Goal: Task Accomplishment & Management: Complete application form

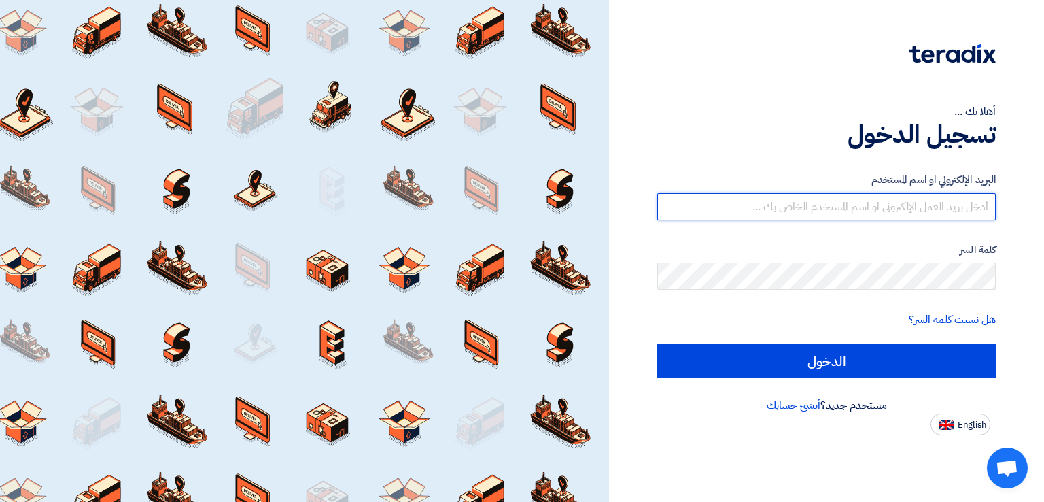
type input "[EMAIL_ADDRESS][DOMAIN_NAME]"
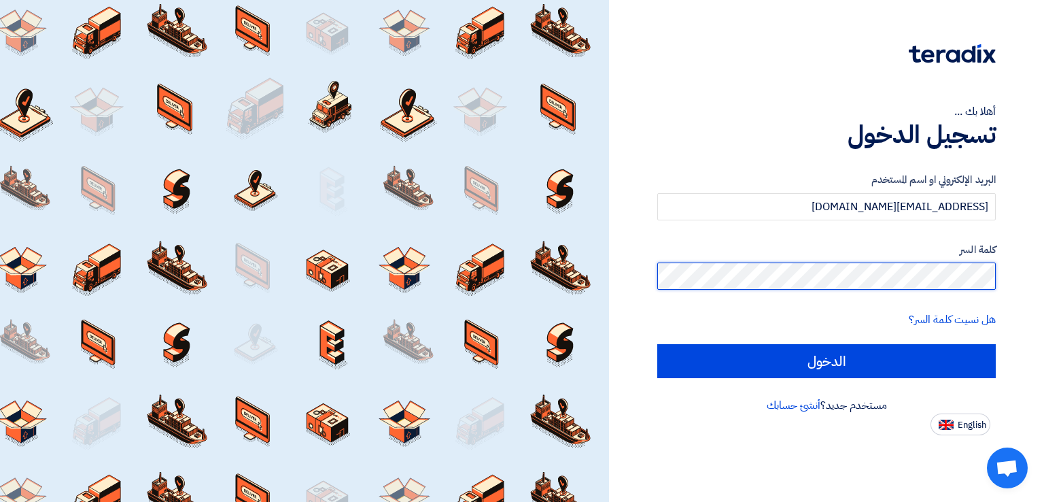
click at [657, 344] on input "الدخول" at bounding box center [826, 361] width 339 height 34
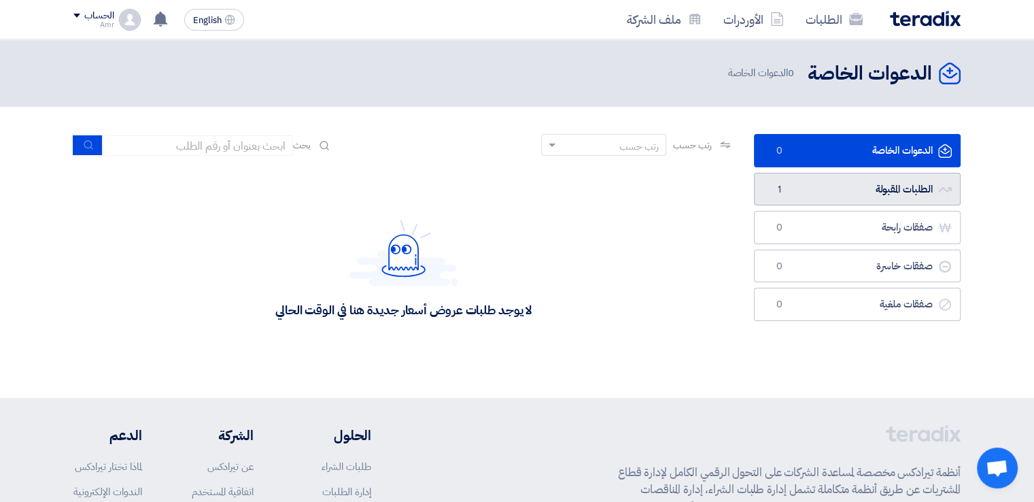
click at [873, 184] on link "الطلبات المقبولة الطلبات المقبولة 1" at bounding box center [857, 189] width 207 height 33
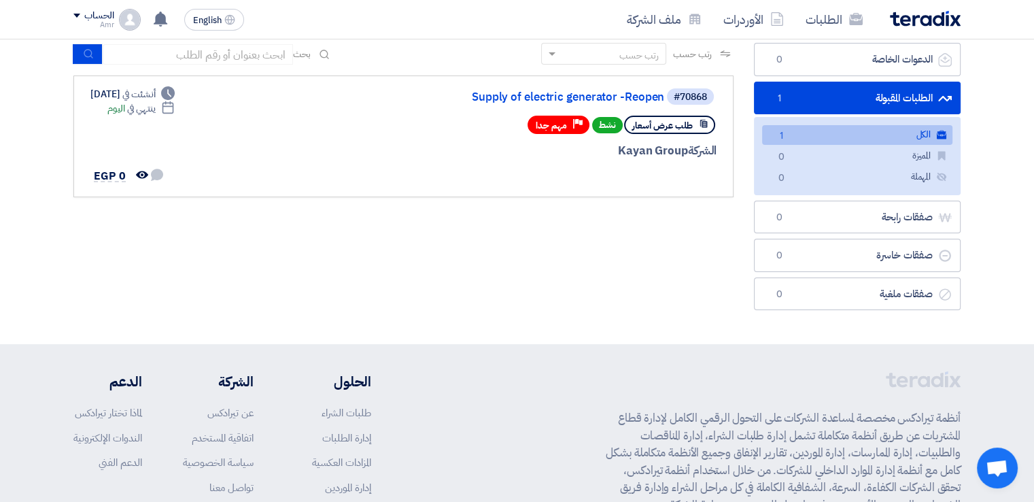
scroll to position [82, 0]
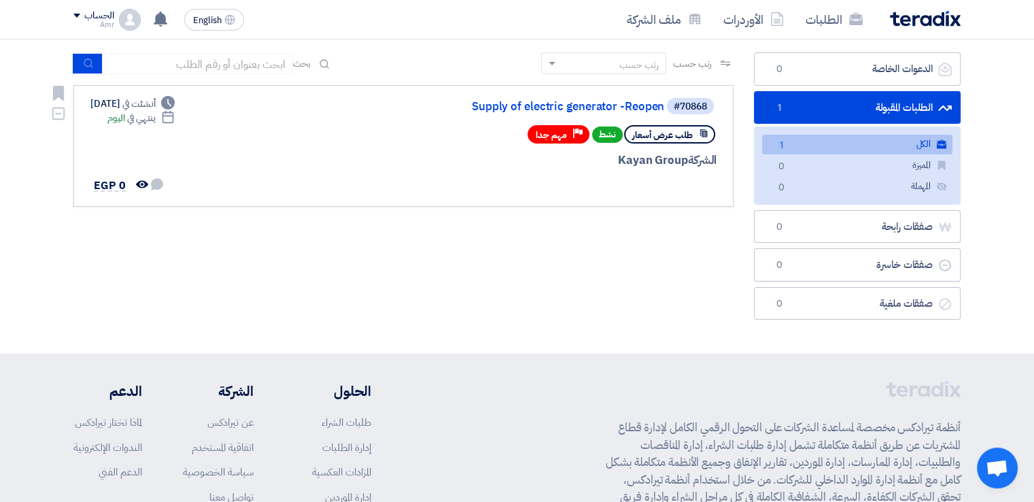
click at [680, 128] on span "طلب عرض أسعار" at bounding box center [662, 134] width 60 height 13
click at [671, 142] on div "طلب عرض أسعار نشط Priority مهم جدا" at bounding box center [621, 134] width 189 height 24
drag, startPoint x: 671, startPoint y: 142, endPoint x: 672, endPoint y: 160, distance: 17.7
click at [672, 160] on div "#70868 Supply of electric generator -Reopen طلب عرض أسعار نشط Priority مهم جدا …" at bounding box center [552, 146] width 327 height 99
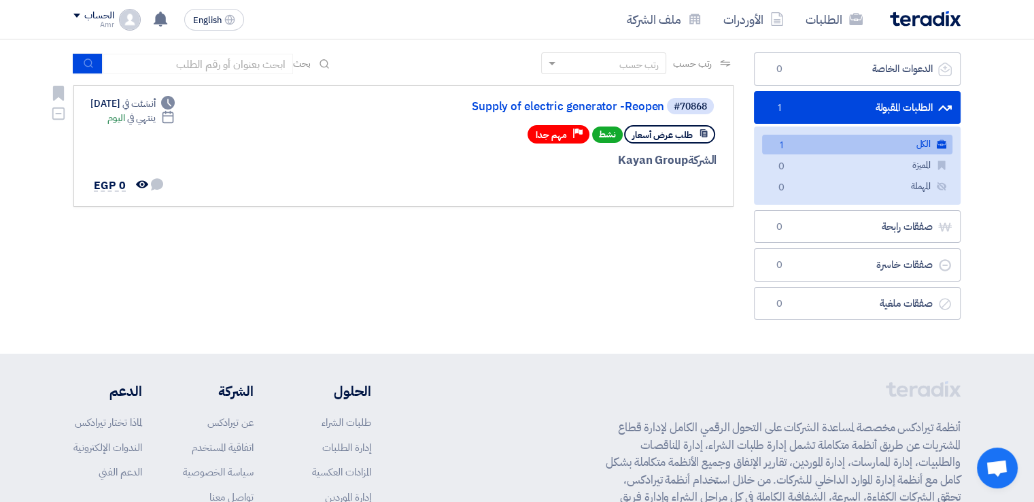
click at [672, 160] on div "الشركة Kayan Group" at bounding box center [552, 161] width 327 height 18
click at [415, 184] on div at bounding box center [552, 185] width 327 height 19
click at [364, 195] on link "#70868 Supply of electric generator -Reopen طلب عرض أسعار نشط Priority مهم جدا …" at bounding box center [403, 146] width 660 height 122
click at [628, 107] on link "Supply of electric generator -Reopen" at bounding box center [528, 107] width 272 height 12
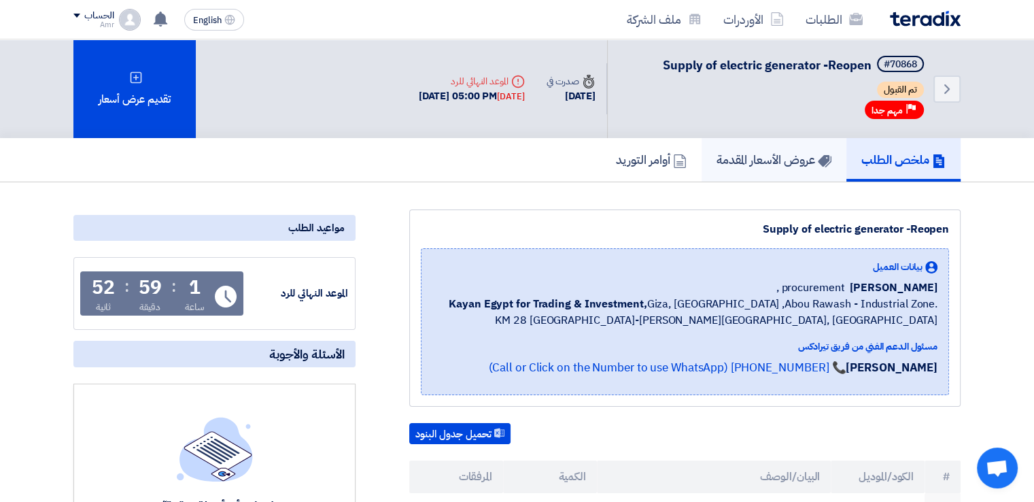
click at [750, 153] on h5 "عروض الأسعار المقدمة" at bounding box center [773, 160] width 115 height 16
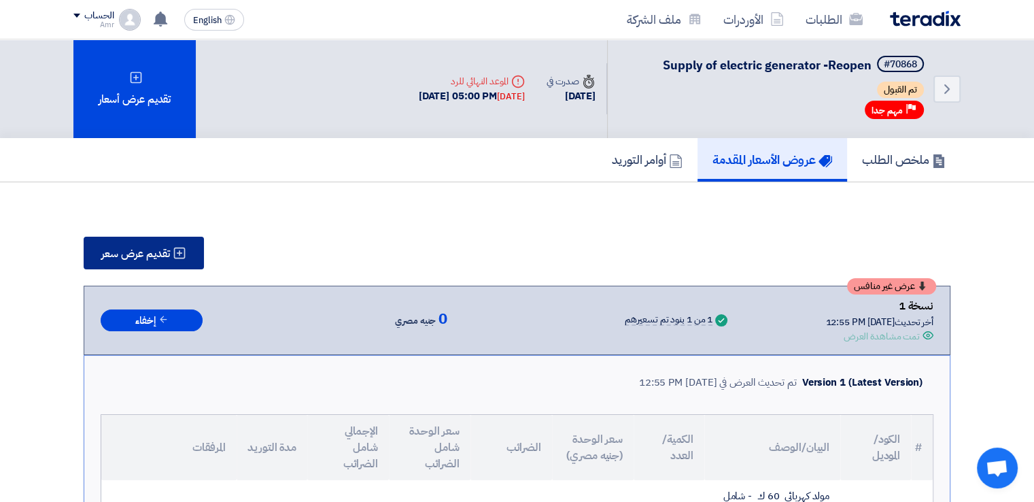
click at [182, 256] on use at bounding box center [180, 253] width 12 height 12
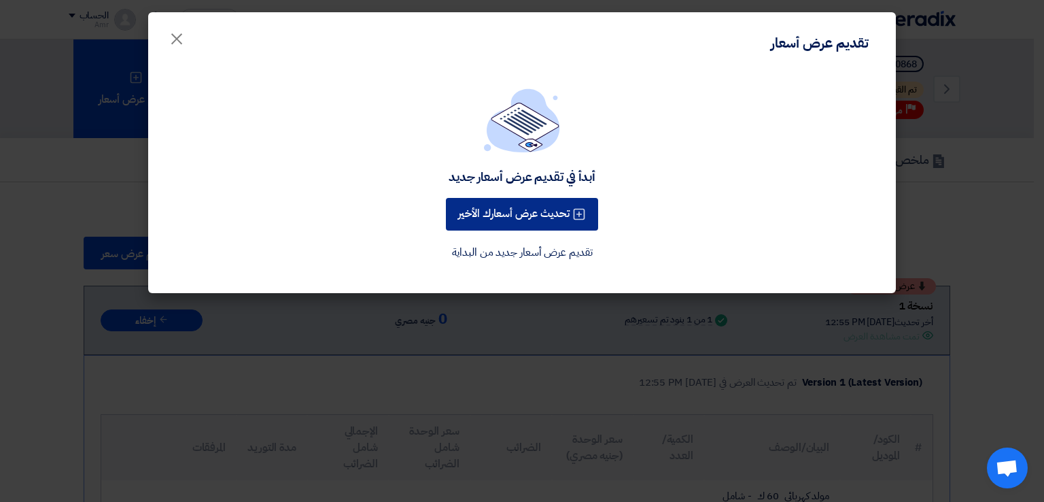
click at [580, 210] on icon at bounding box center [579, 214] width 14 height 14
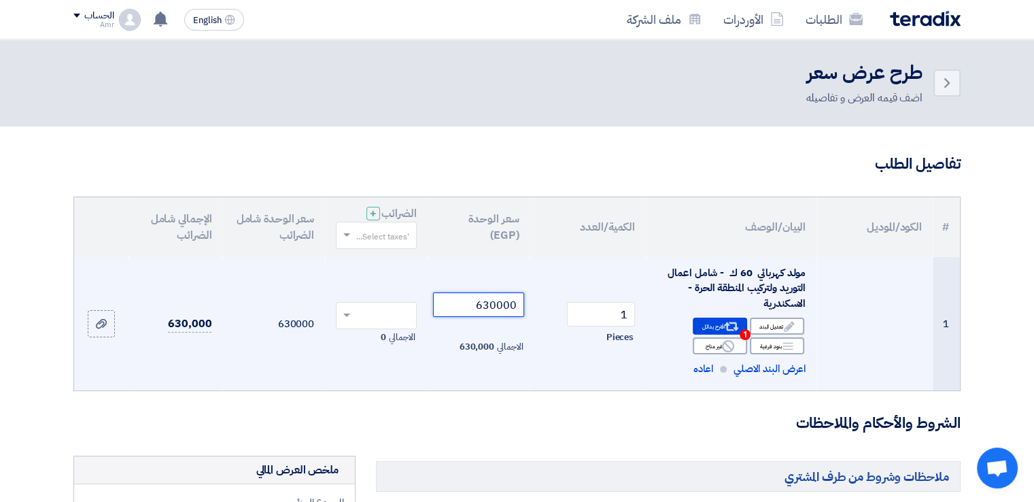
click at [465, 301] on input "630000" at bounding box center [479, 304] width 92 height 24
click at [772, 366] on span "اعرض البند الاصلي" at bounding box center [769, 369] width 72 height 16
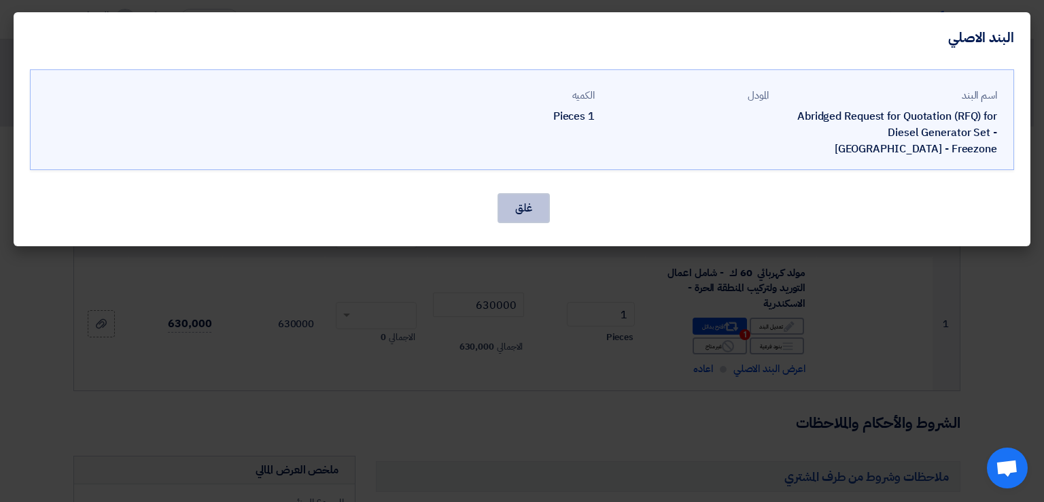
click at [528, 213] on button "غلق" at bounding box center [524, 208] width 52 height 30
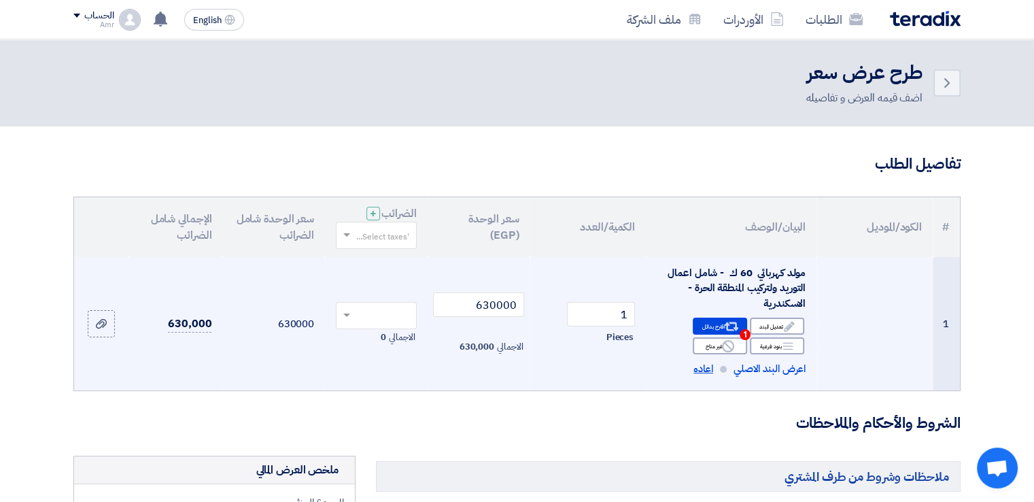
click at [696, 369] on span "اعاده" at bounding box center [703, 369] width 20 height 16
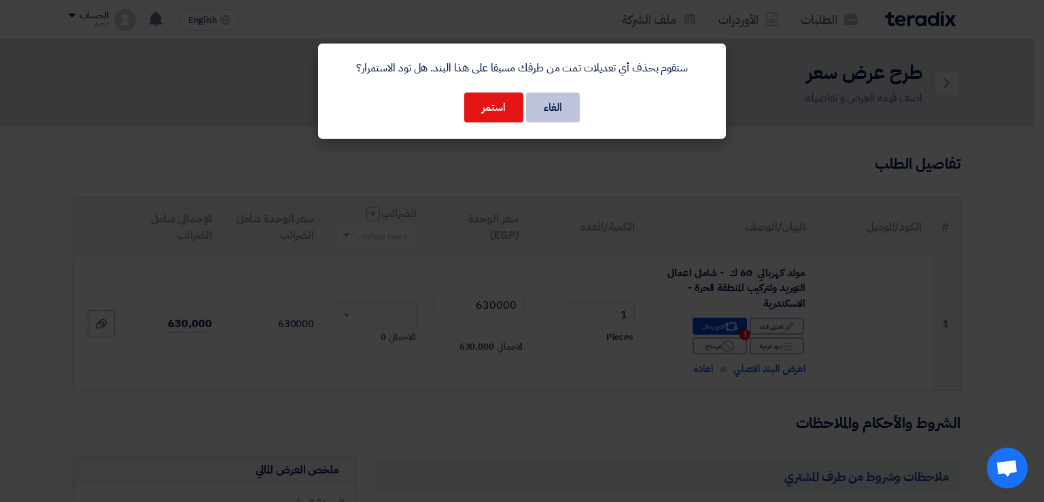
click at [563, 115] on button "الغاء" at bounding box center [553, 107] width 54 height 30
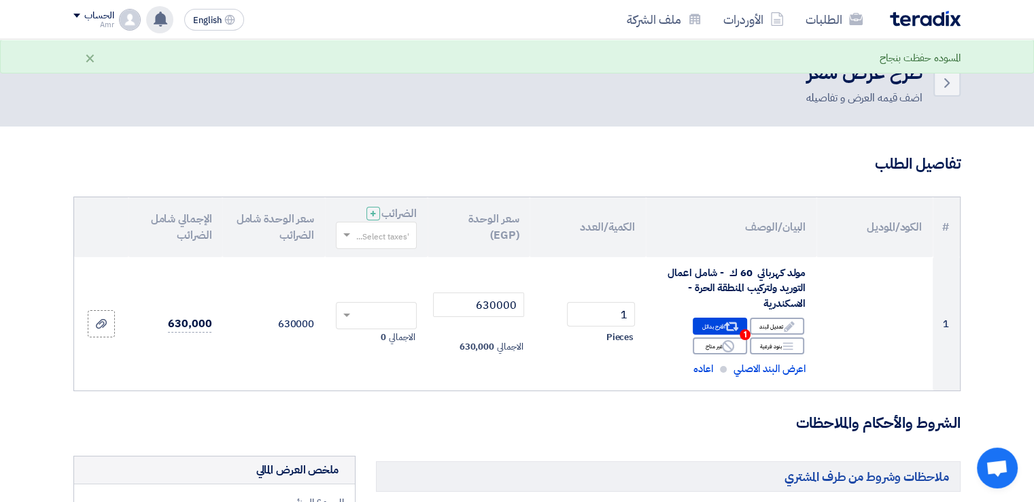
click at [157, 18] on use at bounding box center [161, 19] width 14 height 15
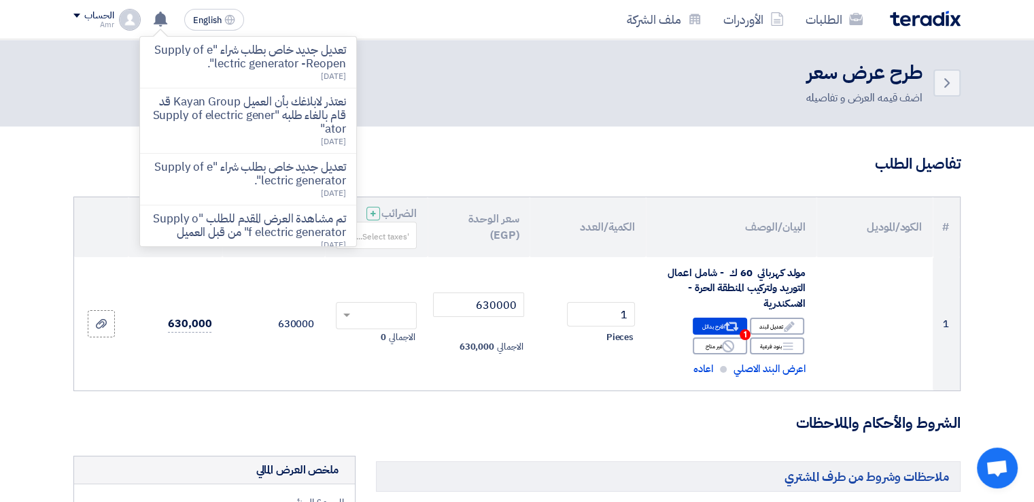
click at [432, 91] on div "Back طرح عرض سعر اضف قيمه العرض و تفاصيله" at bounding box center [516, 83] width 887 height 46
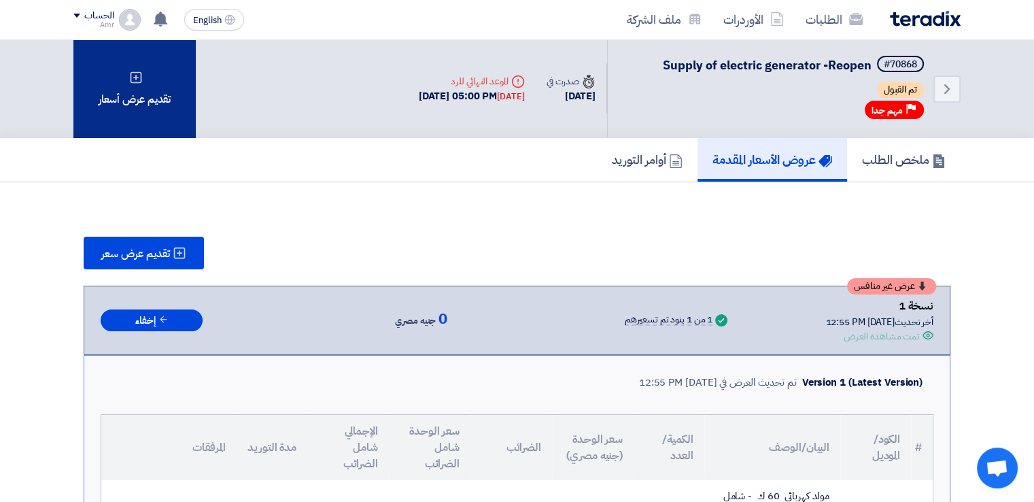
click at [144, 93] on div "تقديم عرض أسعار" at bounding box center [134, 88] width 122 height 99
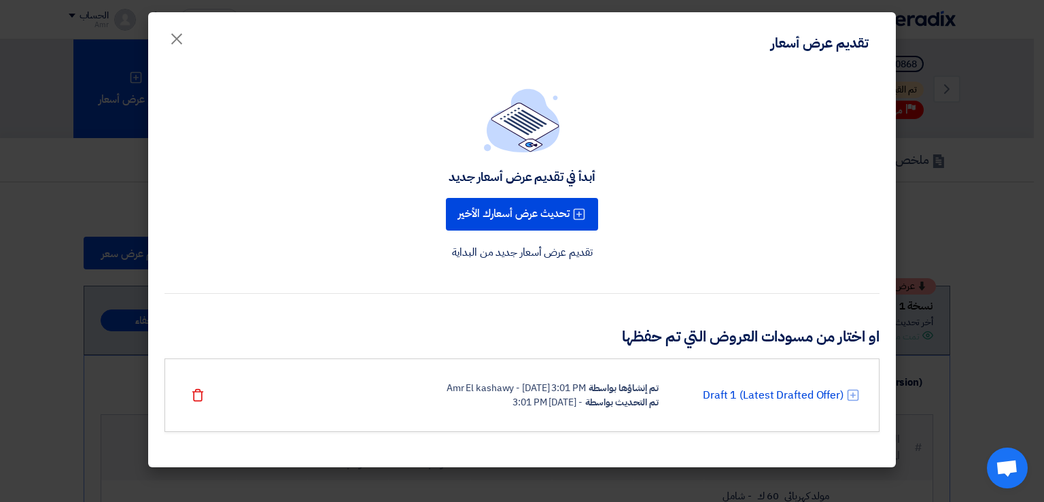
click at [581, 254] on link "تقديم عرض أسعار جديد من البداية" at bounding box center [522, 252] width 141 height 16
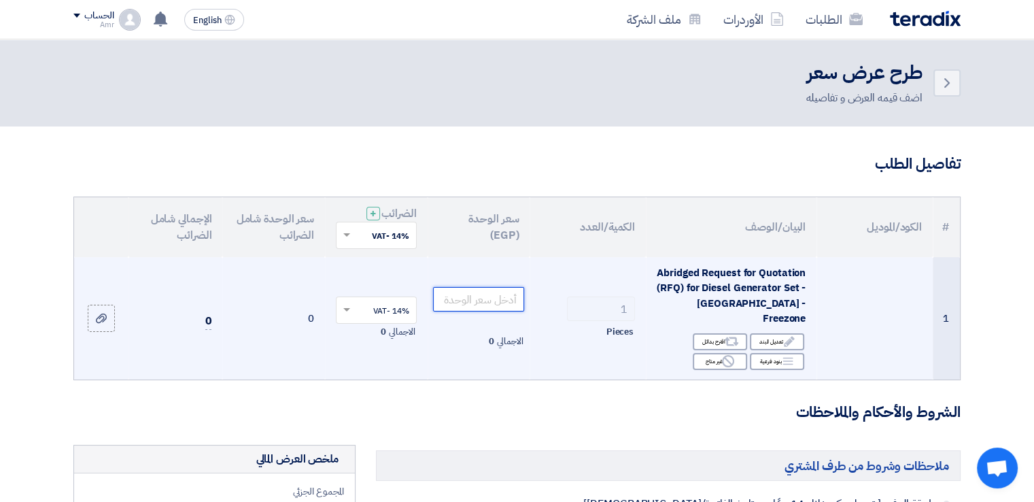
click at [481, 302] on input "number" at bounding box center [479, 299] width 92 height 24
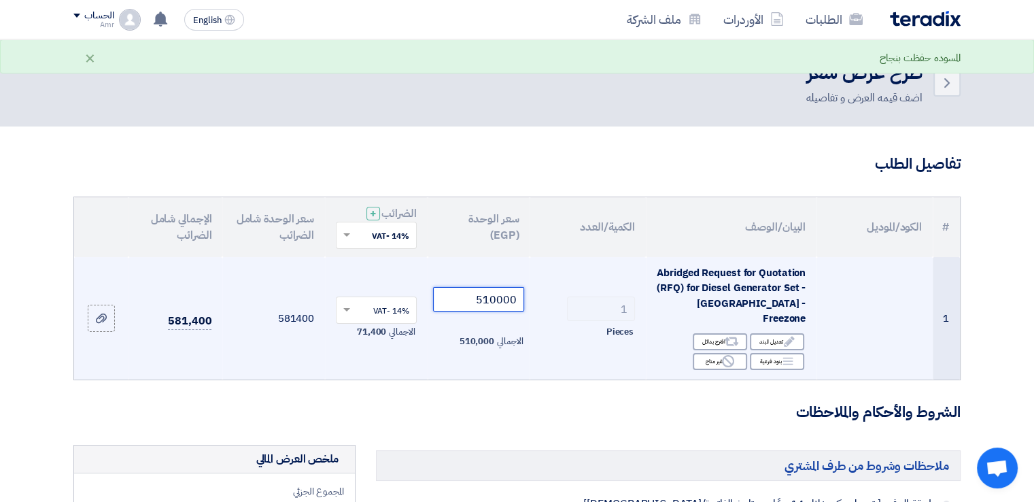
type input "510000"
click at [324, 360] on td "581400" at bounding box center [273, 318] width 103 height 122
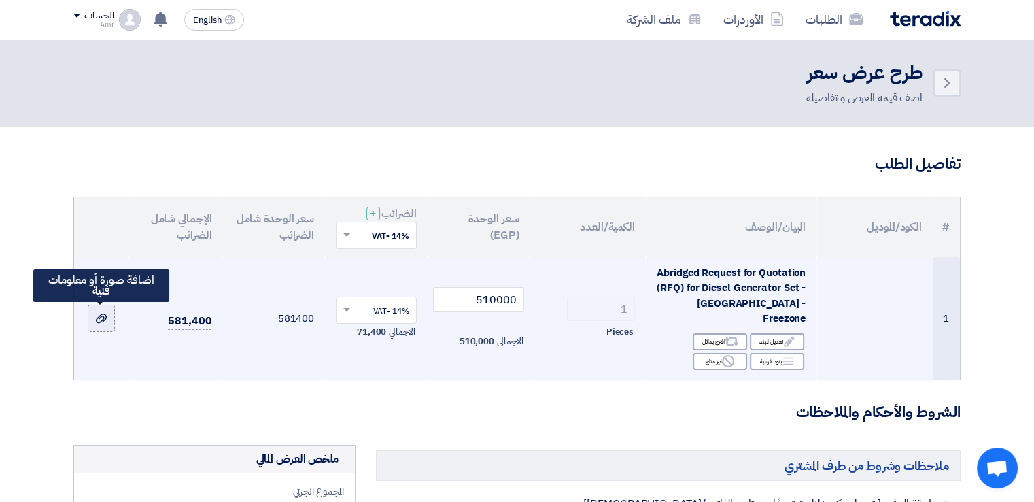
click at [104, 319] on use at bounding box center [101, 318] width 11 height 10
click at [0, 0] on input "file" at bounding box center [0, 0] width 0 height 0
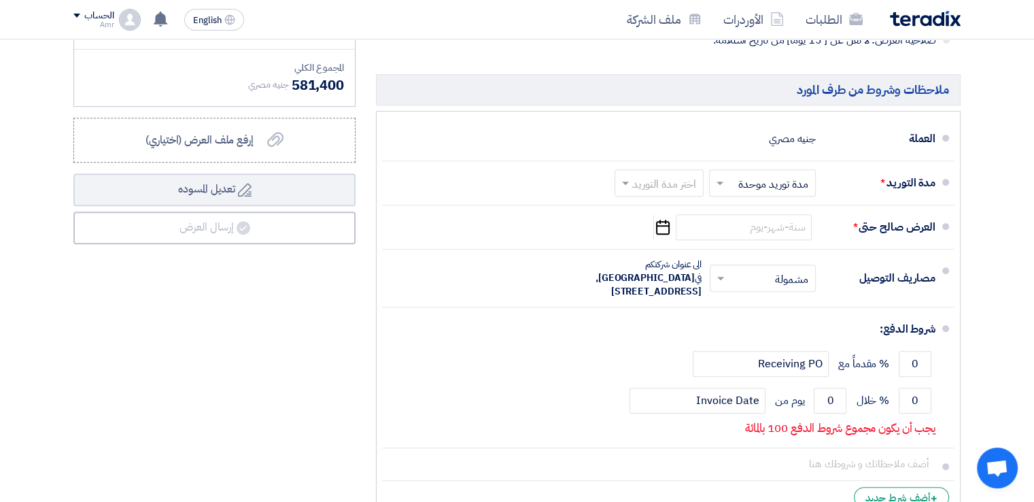
scroll to position [568, 0]
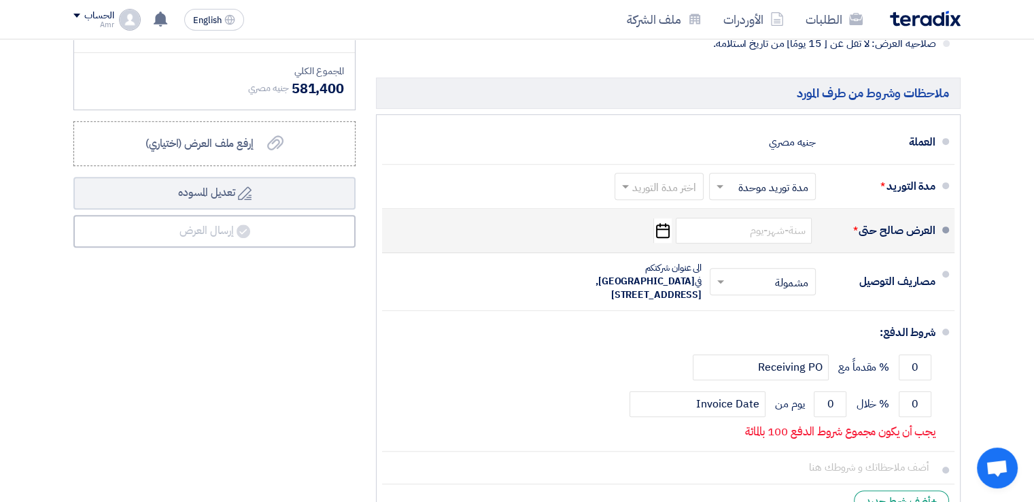
click at [663, 235] on use "button" at bounding box center [663, 230] width 14 height 15
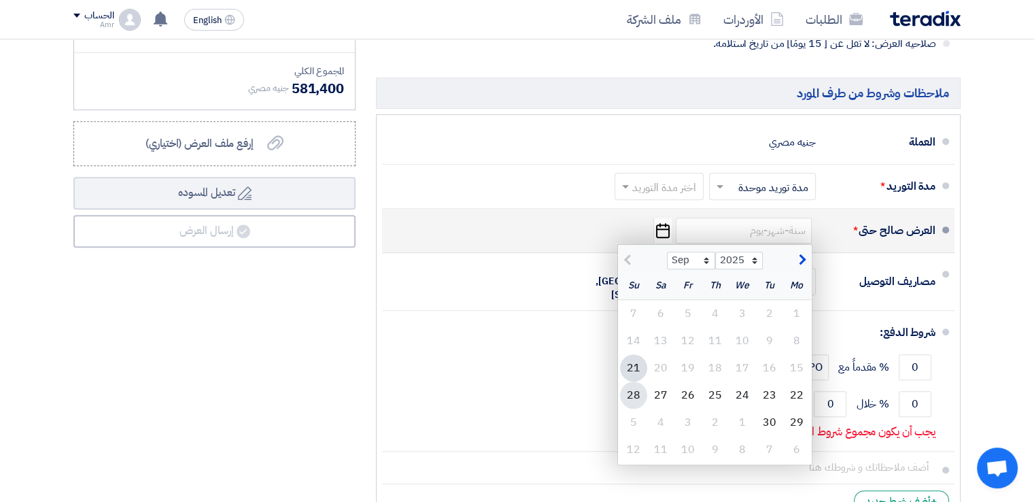
click at [633, 392] on div "28" at bounding box center [633, 394] width 27 height 27
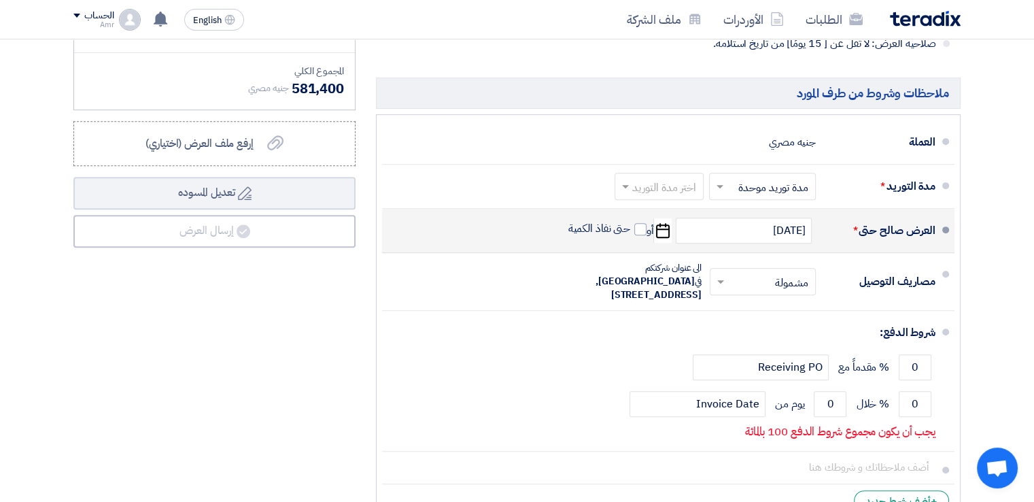
click at [659, 235] on use "button" at bounding box center [663, 230] width 14 height 15
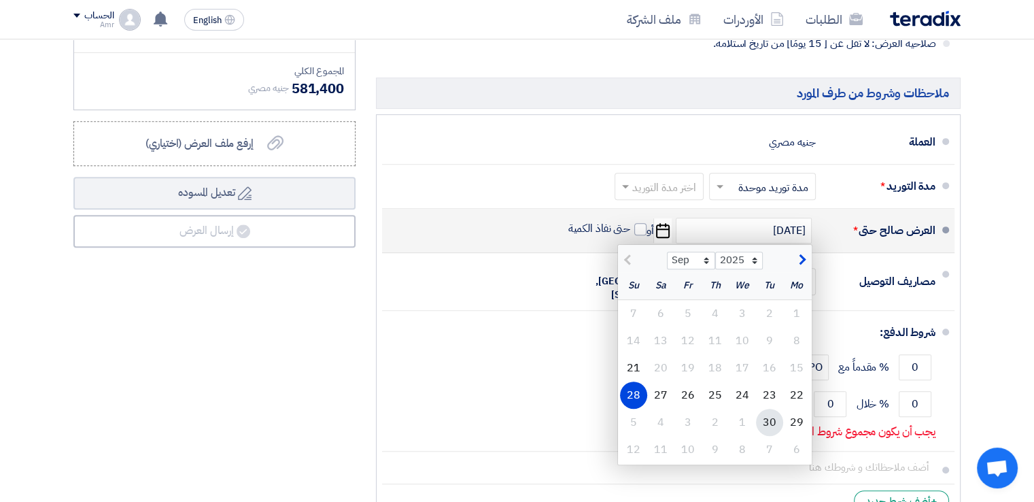
click at [770, 421] on div "30" at bounding box center [769, 422] width 27 height 27
type input "[DATE]"
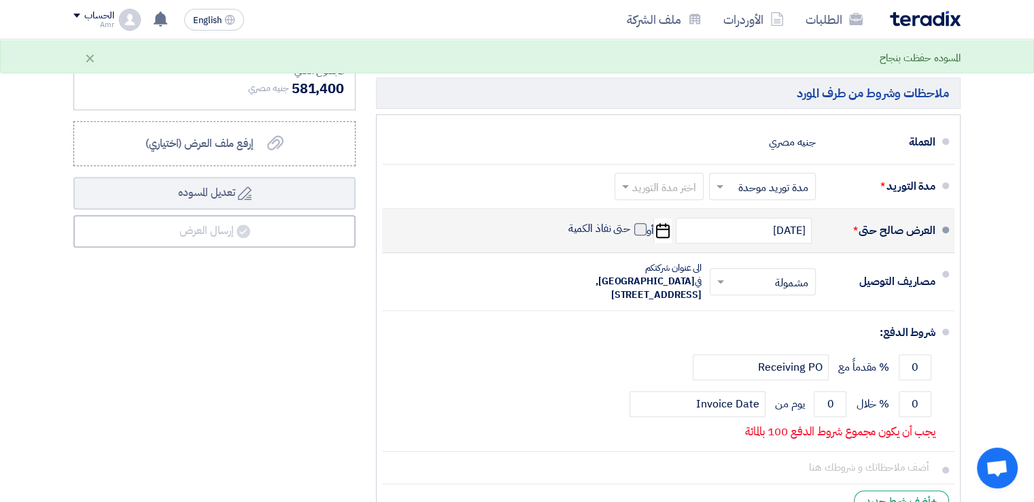
click at [639, 230] on span at bounding box center [640, 229] width 12 height 12
click at [631, 230] on input "حتى نفاذ الكمية" at bounding box center [598, 235] width 65 height 26
checkbox input "true"
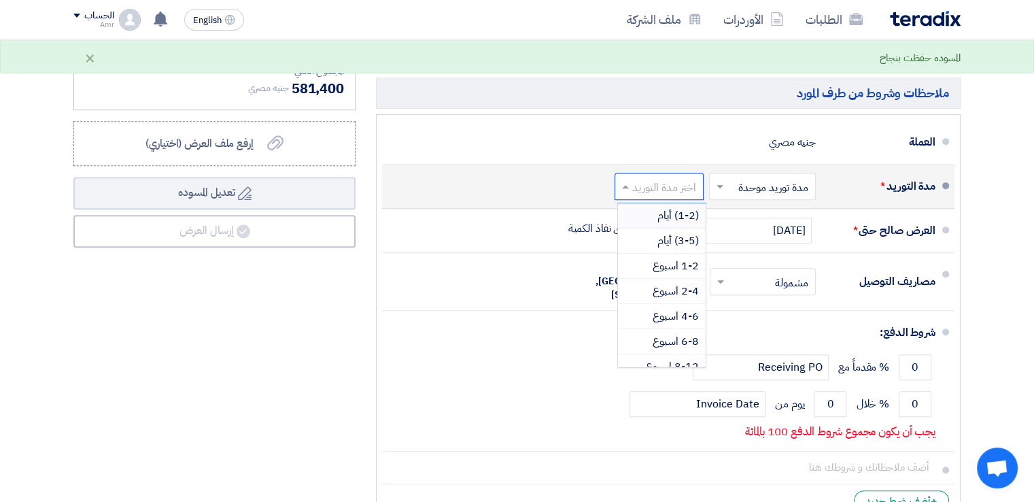
click at [625, 190] on span at bounding box center [623, 186] width 17 height 14
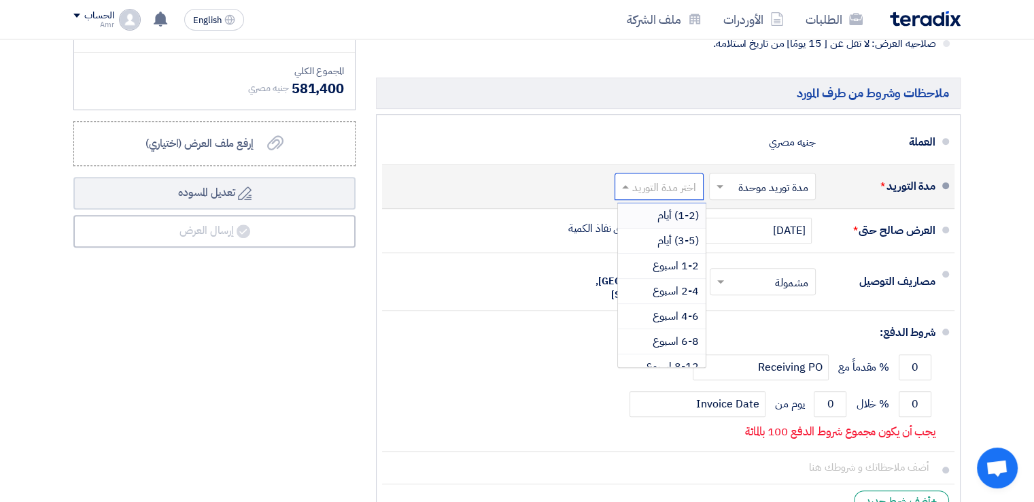
click at [650, 211] on div "(1-2) أيام" at bounding box center [662, 215] width 88 height 25
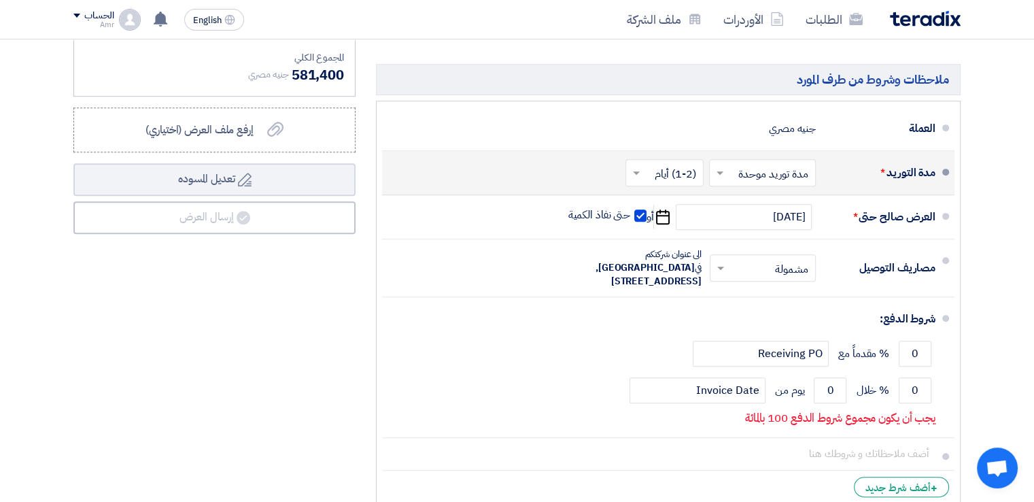
scroll to position [595, 0]
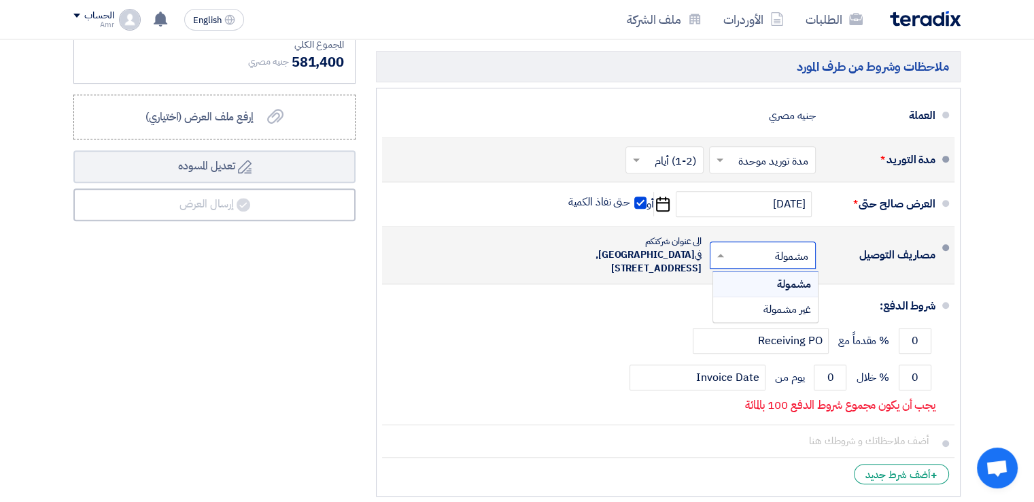
click at [718, 256] on span at bounding box center [718, 255] width 17 height 14
click at [769, 309] on span "غير مشمولة" at bounding box center [787, 309] width 48 height 16
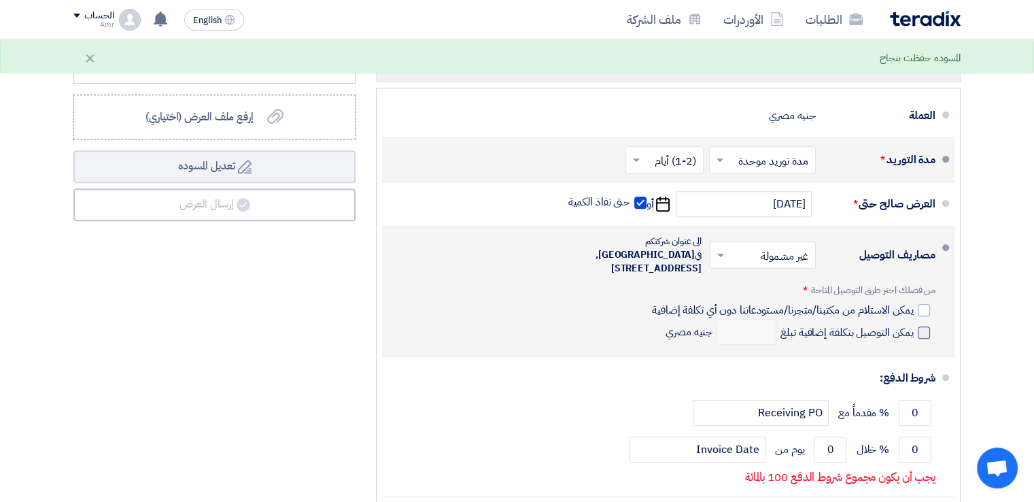
click at [920, 330] on span at bounding box center [924, 332] width 12 height 12
click at [914, 330] on input "يمكن التوصيل بتكلفة إضافية تبلغ" at bounding box center [846, 338] width 136 height 26
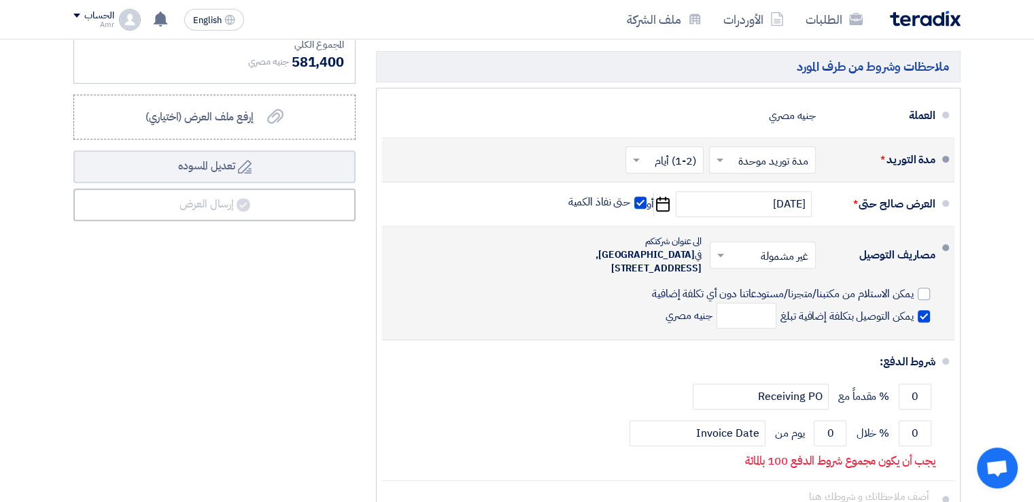
click at [925, 315] on span at bounding box center [924, 316] width 12 height 12
click at [914, 315] on input "يمكن التوصيل بتكلفة إضافية تبلغ" at bounding box center [846, 322] width 136 height 26
checkbox input "false"
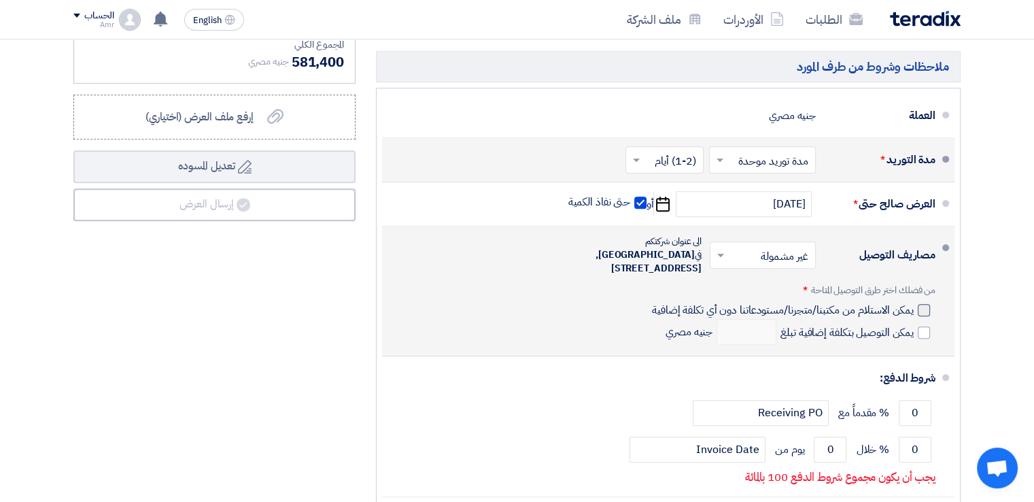
click at [925, 308] on div at bounding box center [924, 310] width 12 height 12
click at [914, 308] on input "يمكن الاستلام من مكتبنا/متجرنا/مستودعاتنا دون أي تكلفة إضافية" at bounding box center [781, 315] width 264 height 26
checkbox input "true"
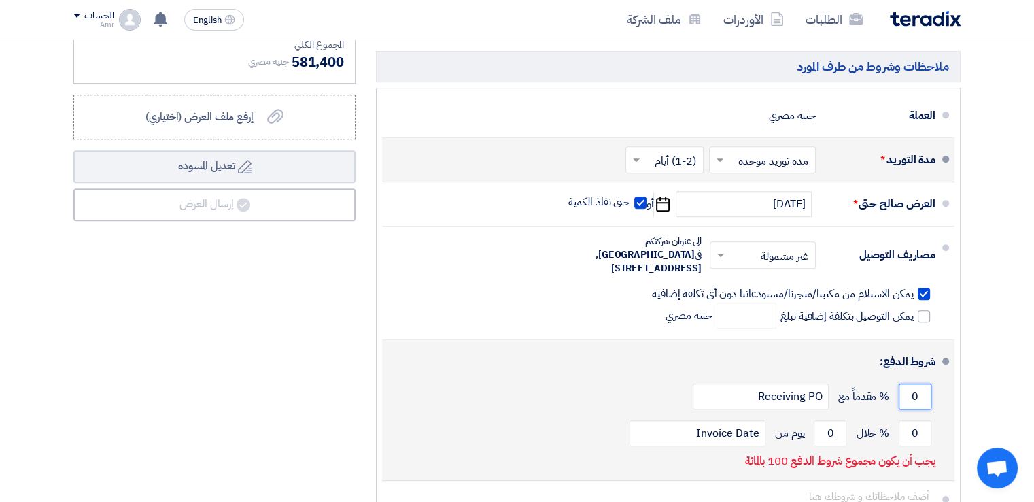
click at [917, 394] on input "0" at bounding box center [915, 396] width 33 height 26
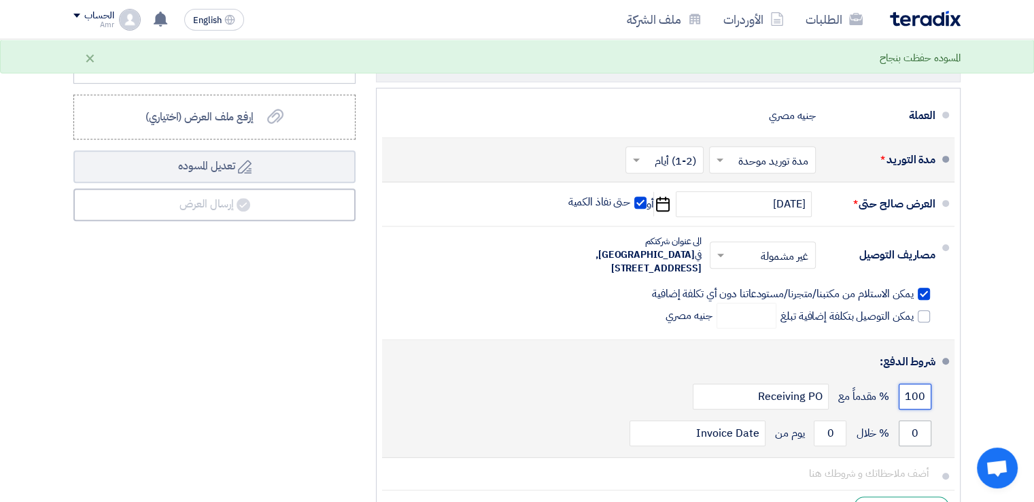
type input "100"
click at [910, 438] on input "0" at bounding box center [915, 433] width 33 height 26
type input "0"
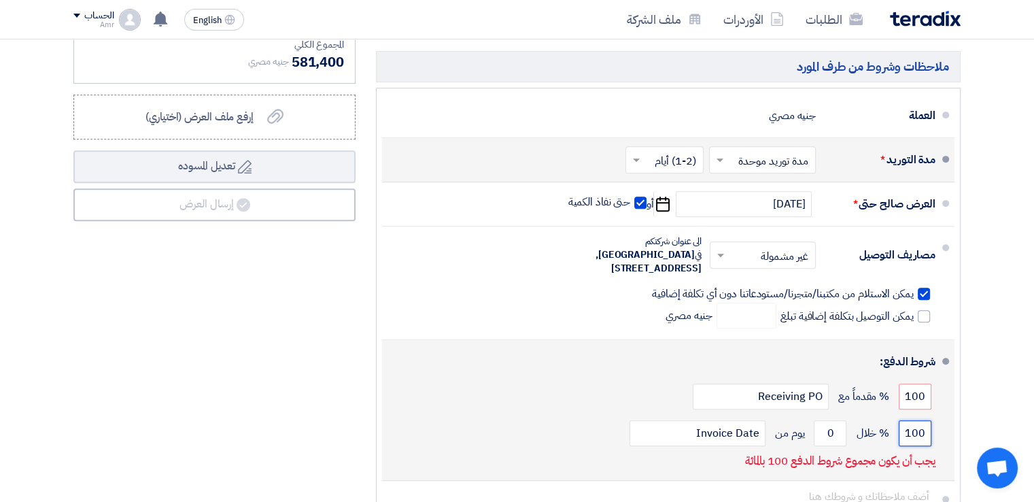
type input "100"
click at [627, 452] on div "شروط الدفع: 100 % مقدماً مع Receiving PO 100 % خلال 0" at bounding box center [664, 409] width 542 height 129
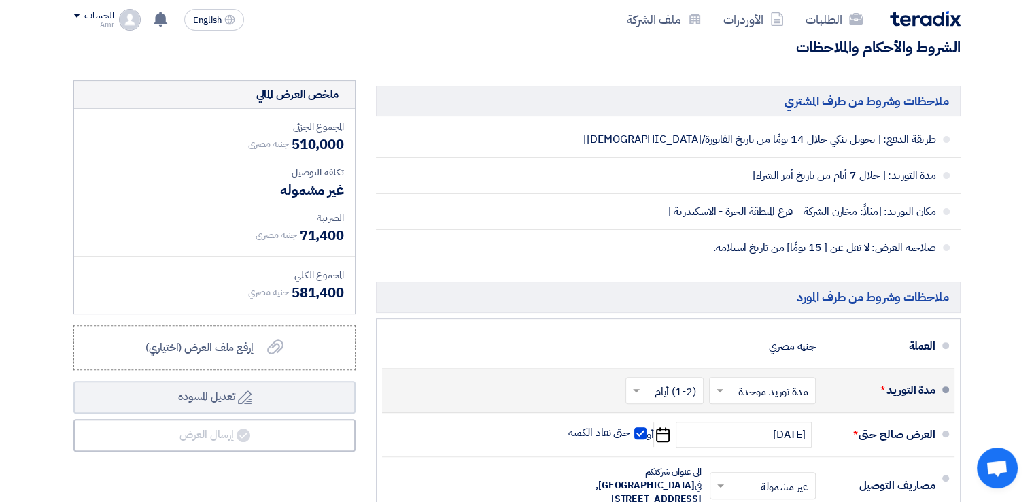
scroll to position [392, 0]
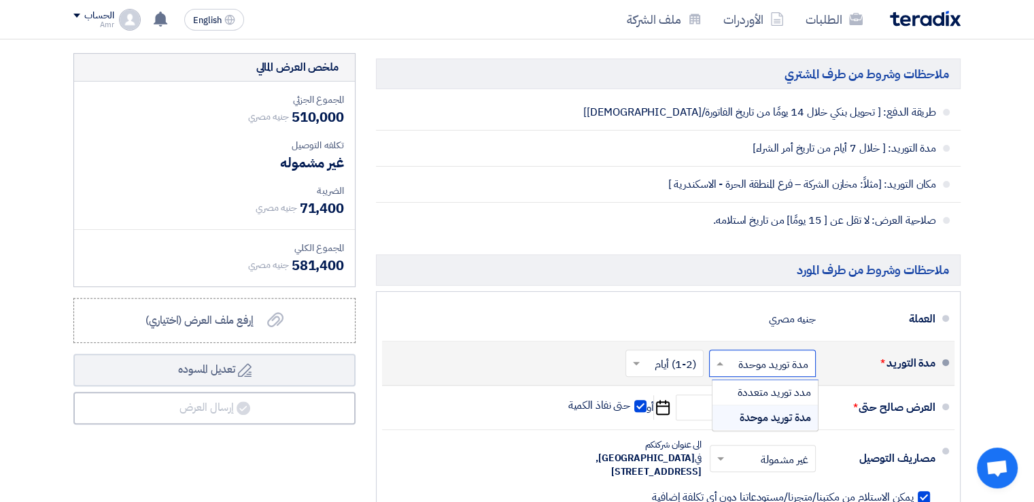
click at [714, 360] on span at bounding box center [718, 363] width 17 height 14
click at [740, 414] on span "مدة توريد موحدة" at bounding box center [775, 417] width 71 height 16
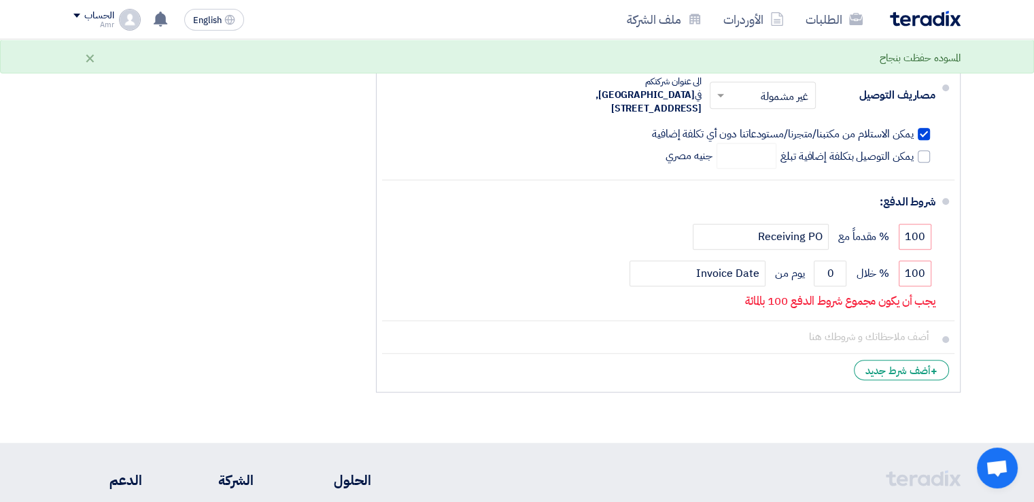
scroll to position [791, 0]
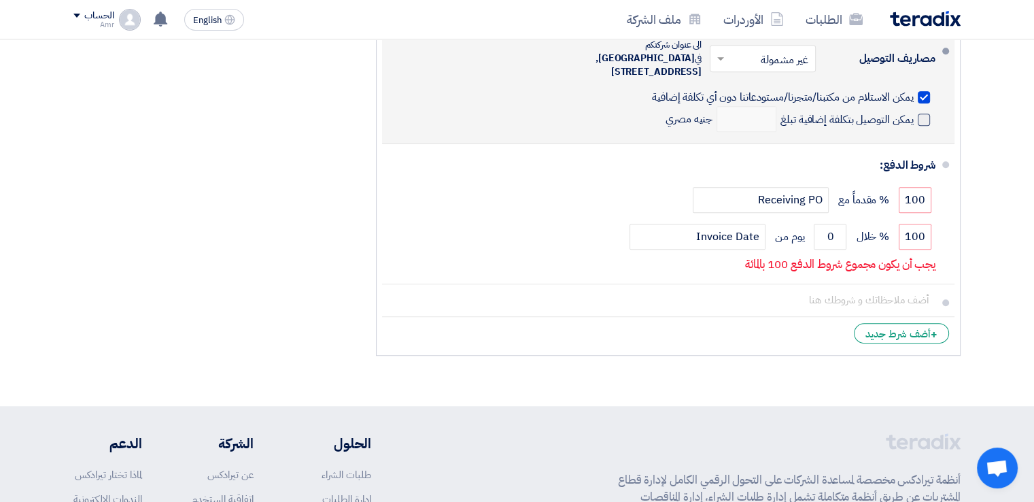
click at [919, 120] on span at bounding box center [924, 120] width 12 height 12
click at [914, 120] on input "يمكن التوصيل بتكلفة إضافية تبلغ" at bounding box center [846, 125] width 136 height 26
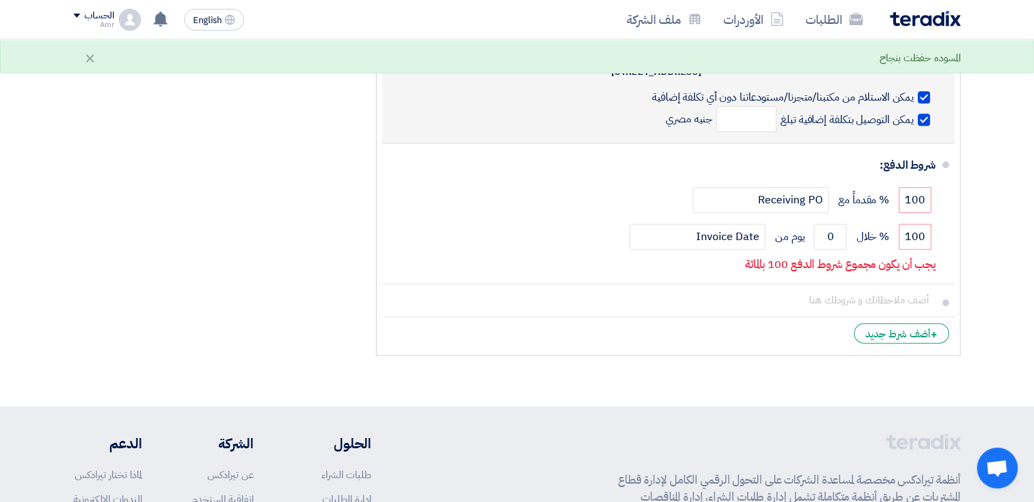
click at [919, 120] on span at bounding box center [924, 120] width 12 height 12
click at [914, 120] on input "يمكن التوصيل بتكلفة إضافية تبلغ" at bounding box center [846, 125] width 136 height 26
checkbox input "false"
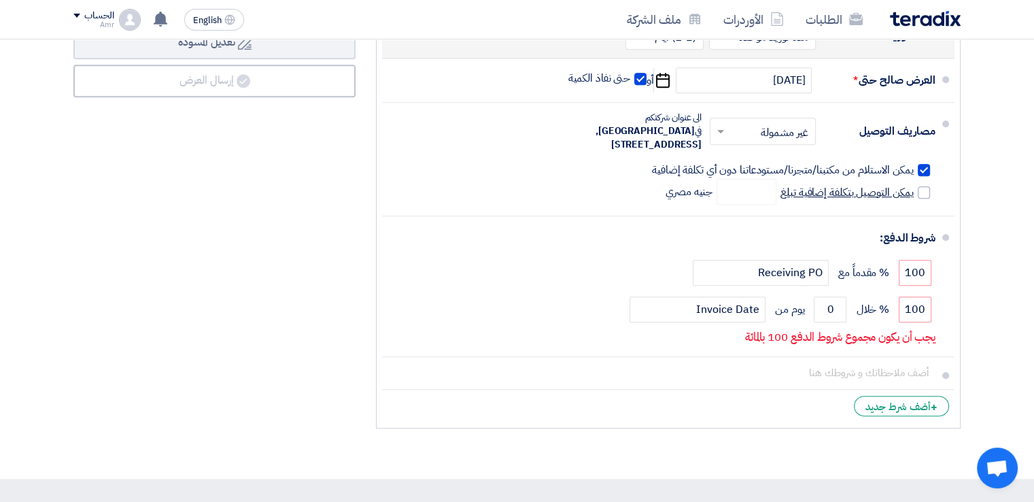
scroll to position [740, 0]
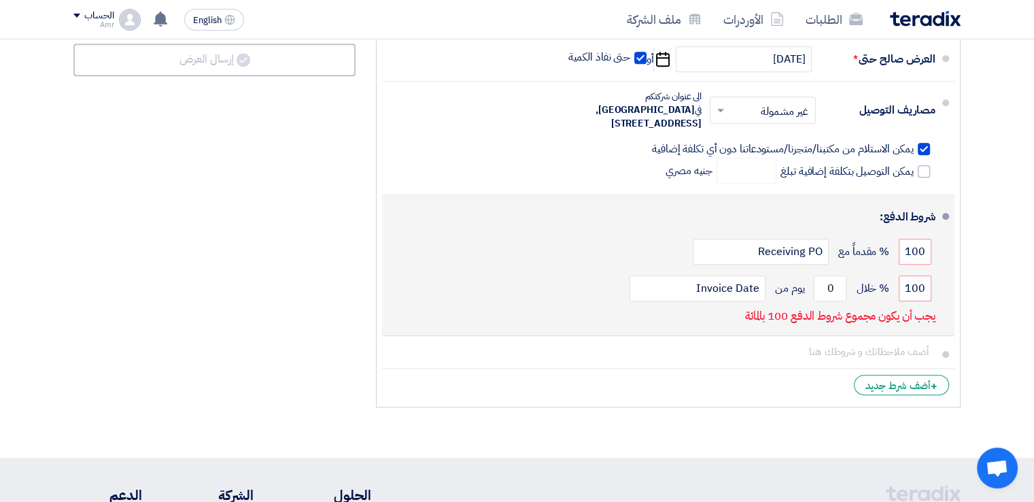
click at [873, 215] on div "شروط الدفع:" at bounding box center [670, 217] width 532 height 33
click at [795, 249] on input "Receiving PO" at bounding box center [761, 252] width 136 height 26
click at [830, 285] on input "0" at bounding box center [830, 288] width 33 height 26
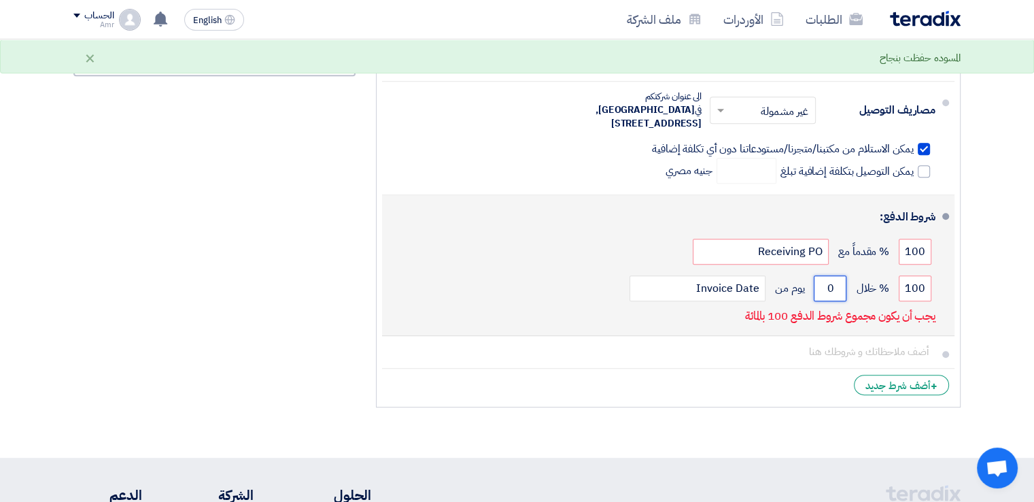
drag, startPoint x: 827, startPoint y: 281, endPoint x: 838, endPoint y: 285, distance: 12.0
click at [838, 285] on input "0" at bounding box center [830, 288] width 33 height 26
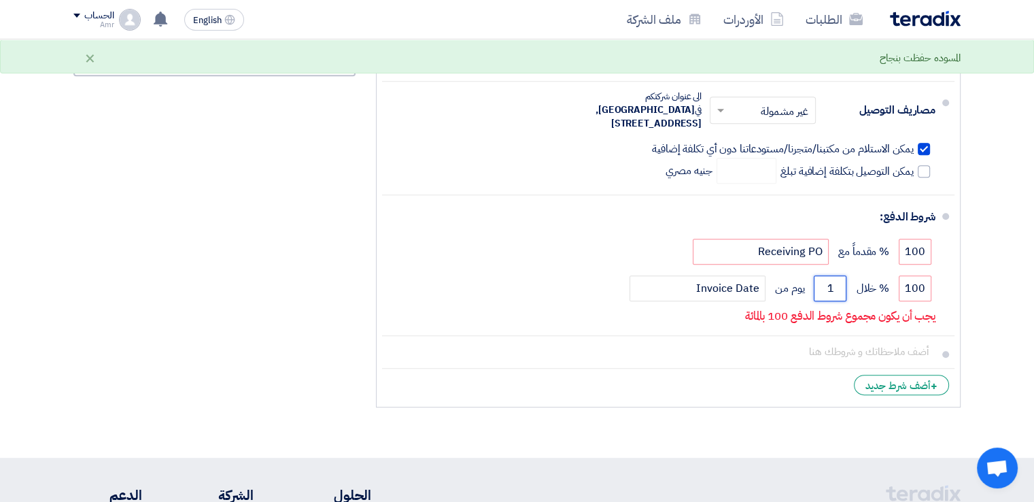
type input "1"
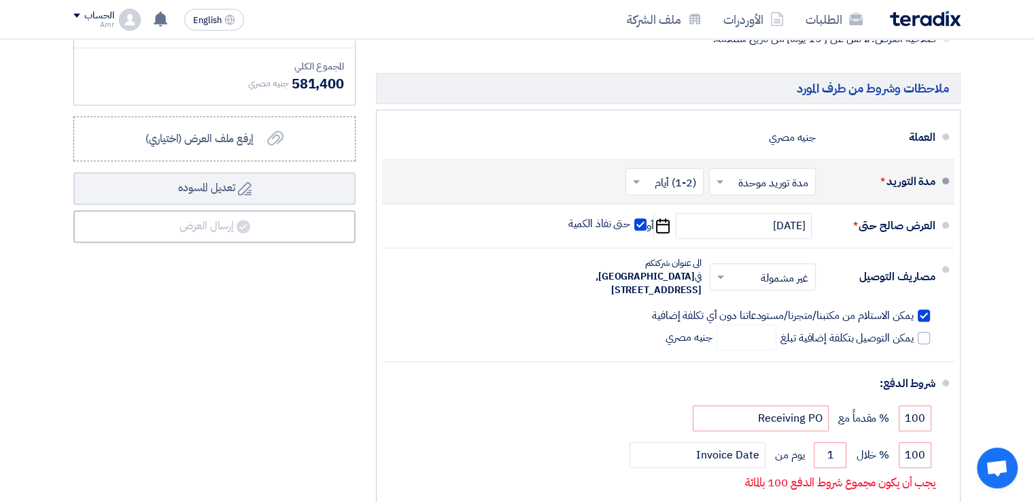
scroll to position [576, 0]
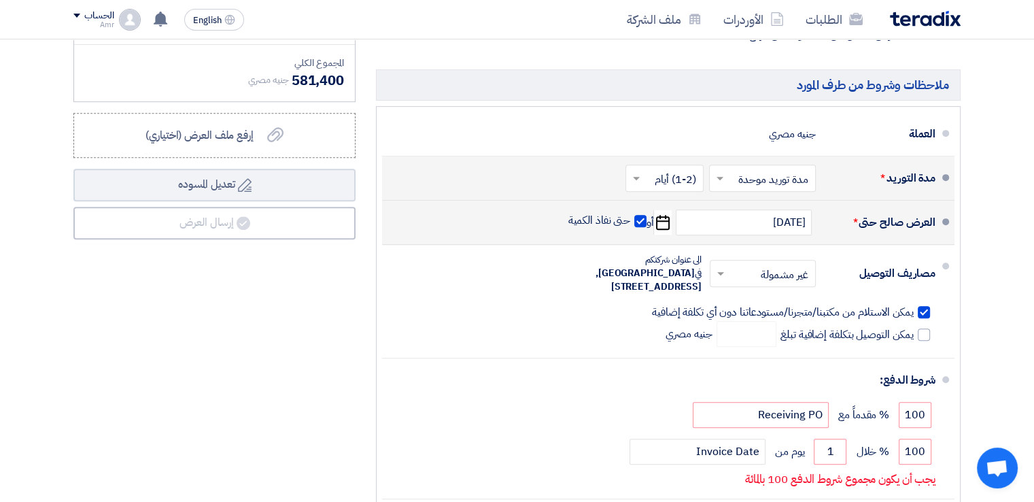
click at [661, 221] on icon "Pick a date" at bounding box center [662, 222] width 18 height 24
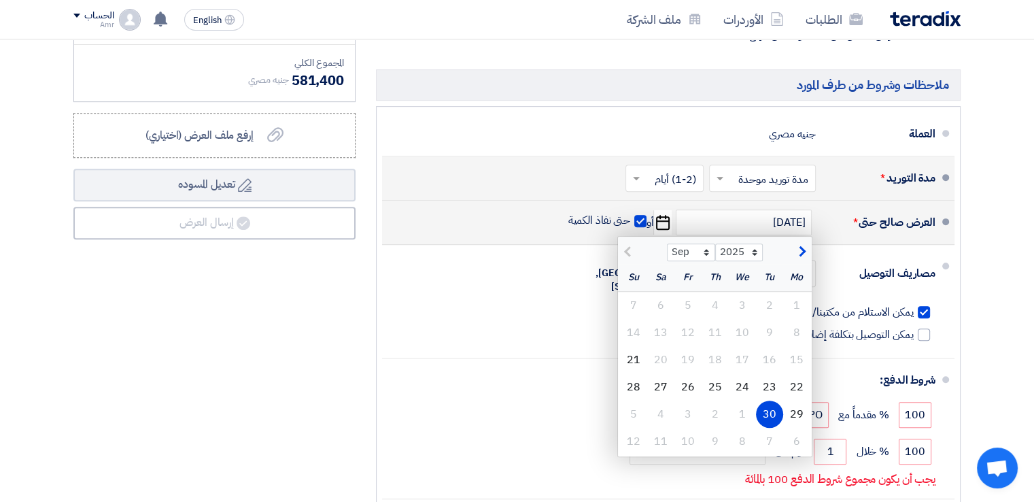
click at [765, 414] on div "30" at bounding box center [769, 413] width 27 height 27
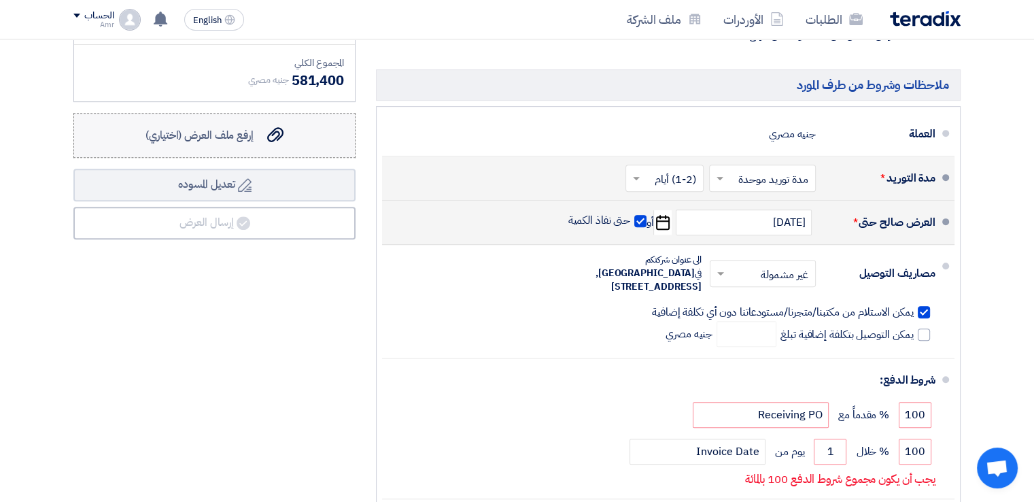
click at [277, 133] on icon "إرفع ملف العرض (اختياري)" at bounding box center [275, 134] width 16 height 16
click at [0, 0] on input "إرفع ملف العرض (اختياري) إرفع ملف العرض (اختياري)" at bounding box center [0, 0] width 0 height 0
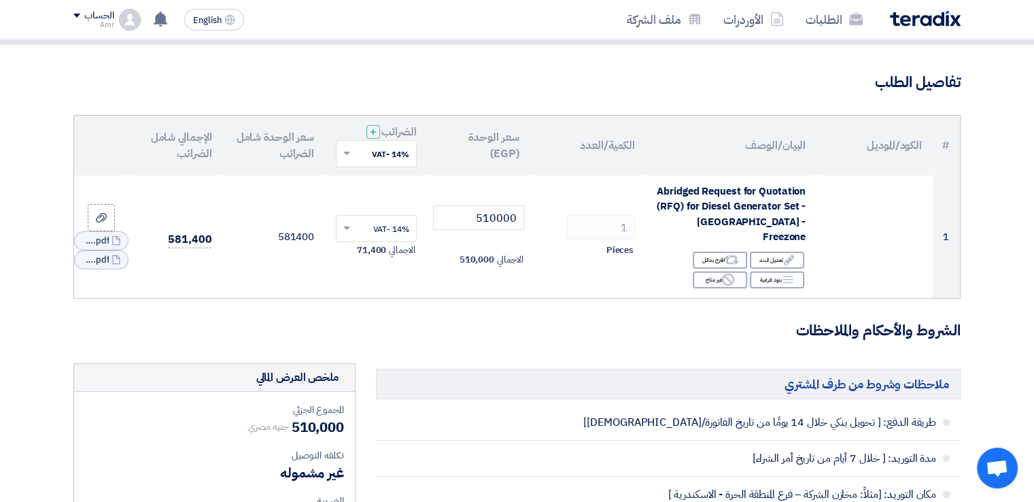
scroll to position [0, 0]
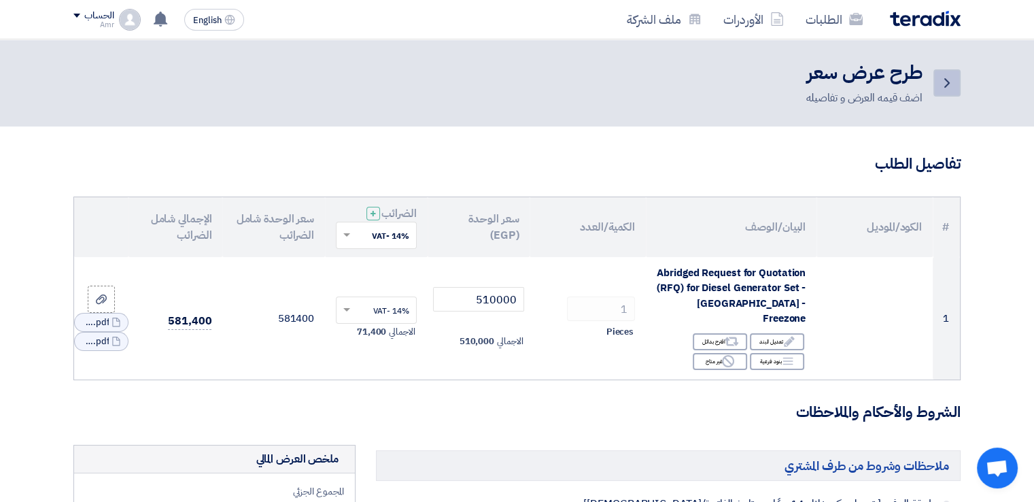
click at [946, 86] on icon "Back" at bounding box center [947, 83] width 16 height 16
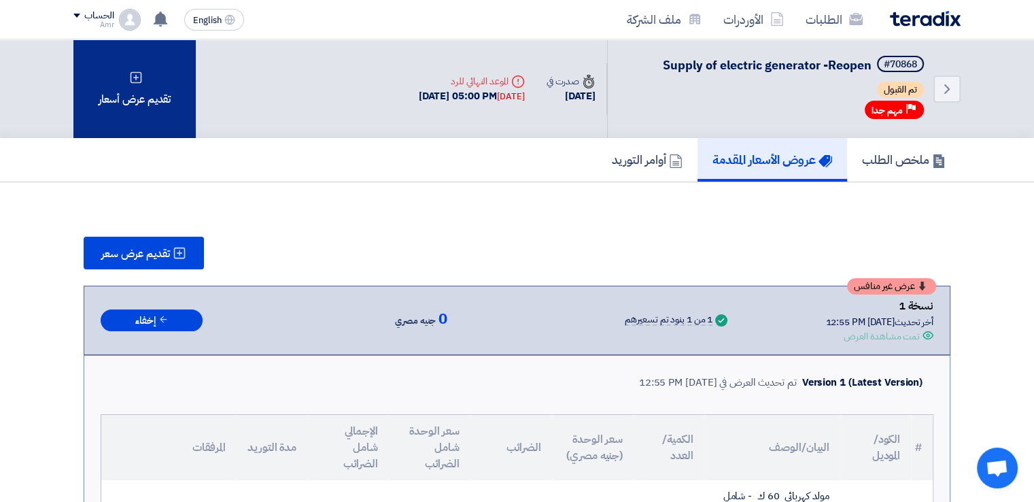
click at [141, 85] on div "تقديم عرض أسعار" at bounding box center [134, 88] width 122 height 99
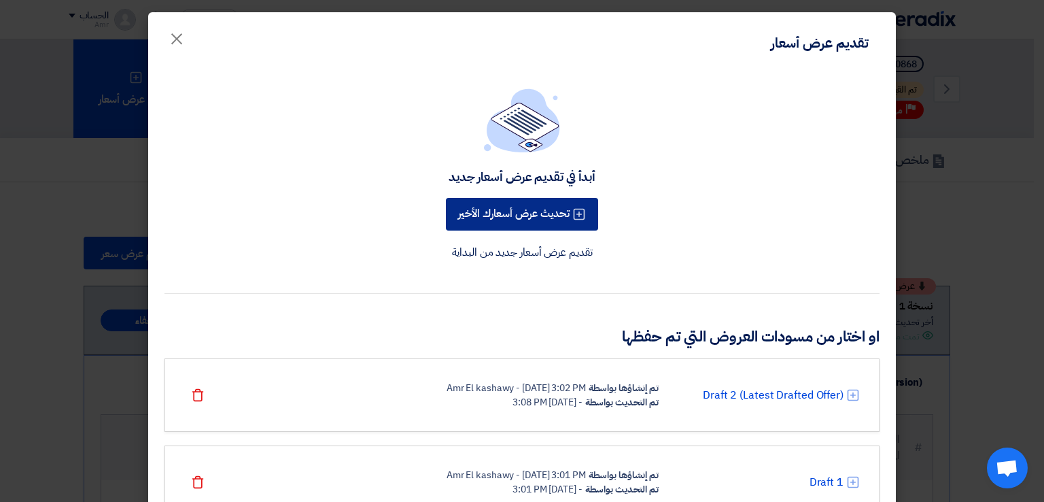
click at [527, 215] on button "تحديث عرض أسعارك الأخير" at bounding box center [522, 214] width 152 height 33
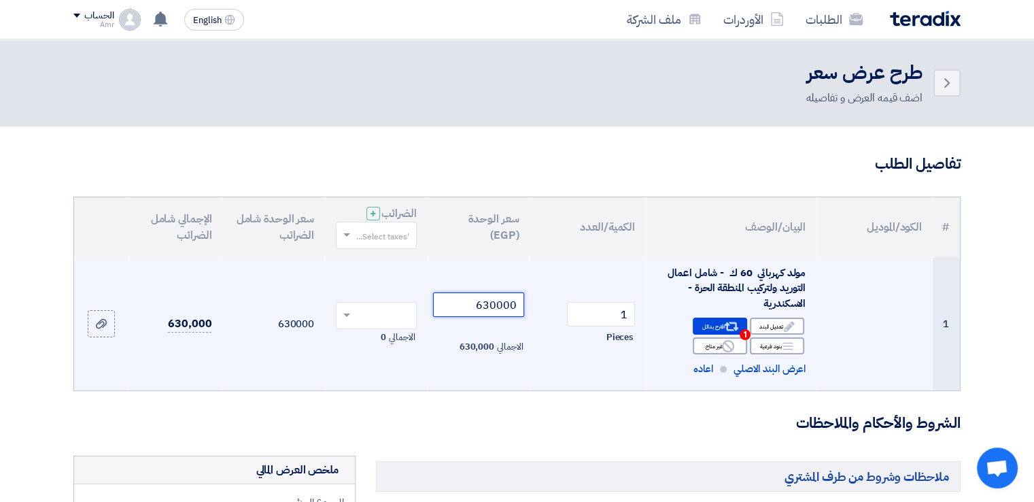
click at [517, 307] on input "630000" at bounding box center [479, 304] width 92 height 24
drag, startPoint x: 521, startPoint y: 298, endPoint x: 460, endPoint y: 309, distance: 62.3
click at [460, 309] on input "630000" at bounding box center [479, 304] width 92 height 24
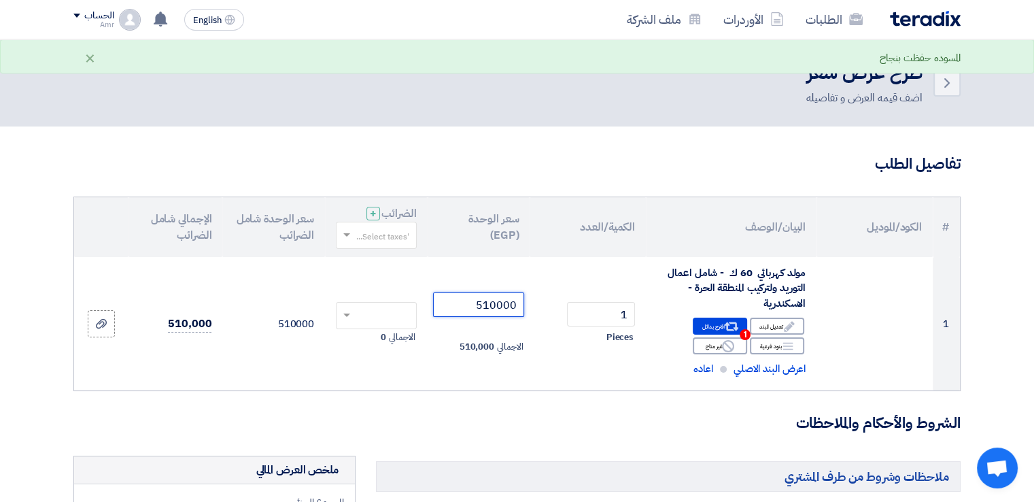
type input "510000"
click at [462, 424] on h3 "الشروط والأحكام والملاحظات" at bounding box center [516, 423] width 887 height 21
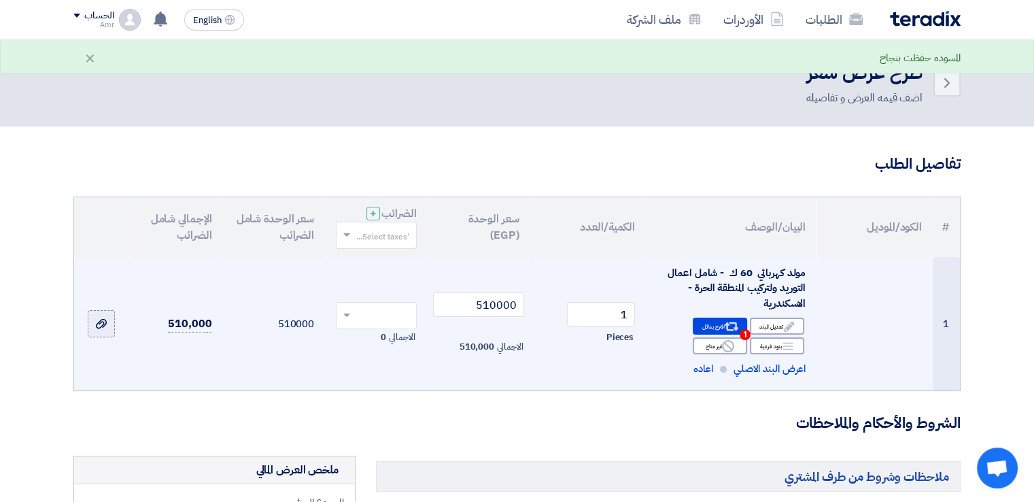
click at [107, 322] on div at bounding box center [101, 324] width 14 height 16
click at [0, 0] on input "file" at bounding box center [0, 0] width 0 height 0
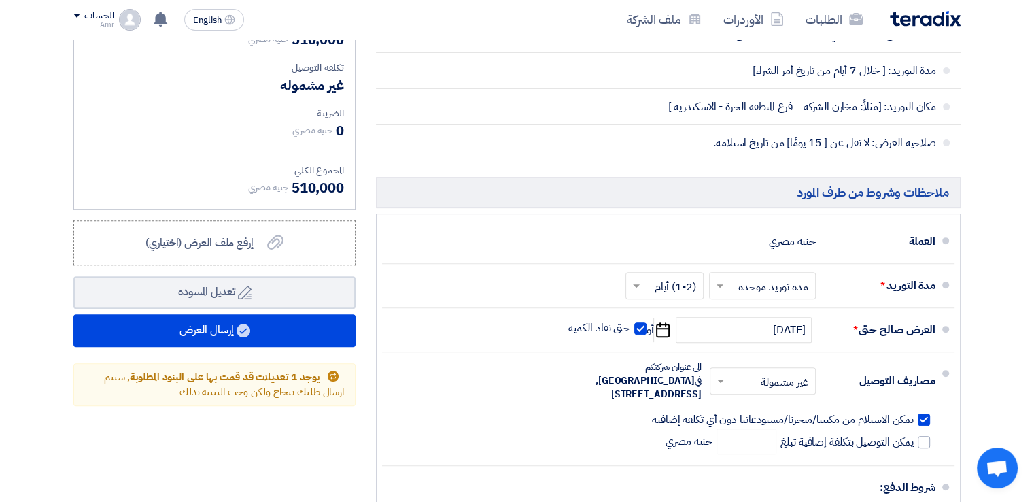
scroll to position [507, 0]
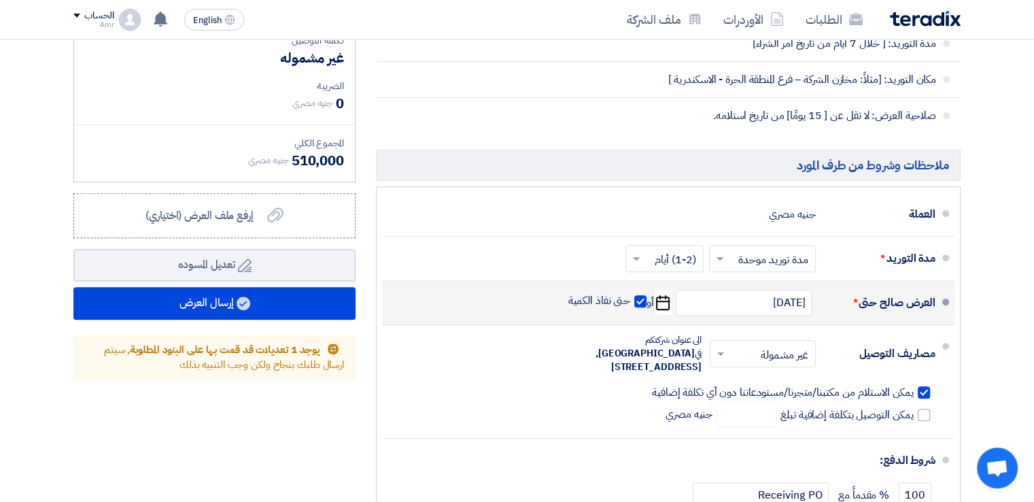
click at [658, 305] on icon "Pick a date" at bounding box center [662, 302] width 18 height 24
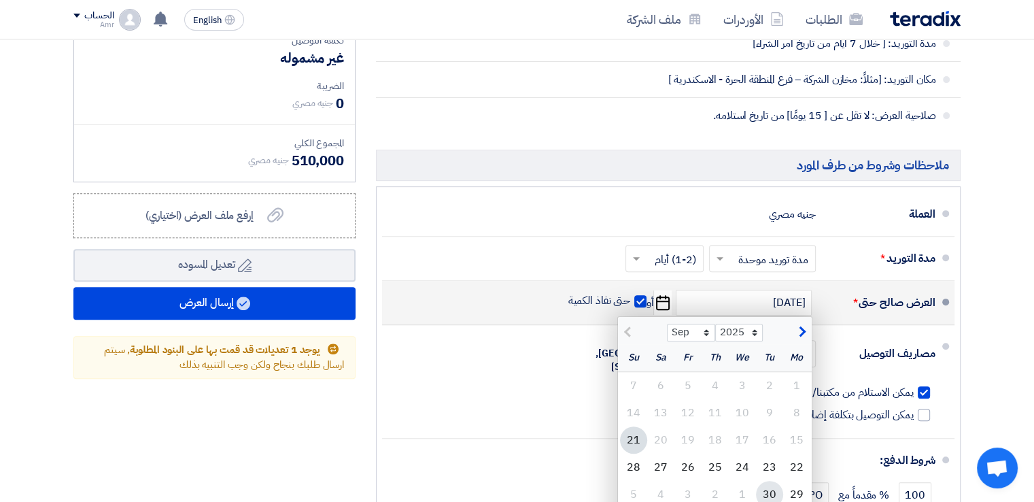
click at [772, 493] on div "30" at bounding box center [769, 494] width 27 height 27
type input "[DATE]"
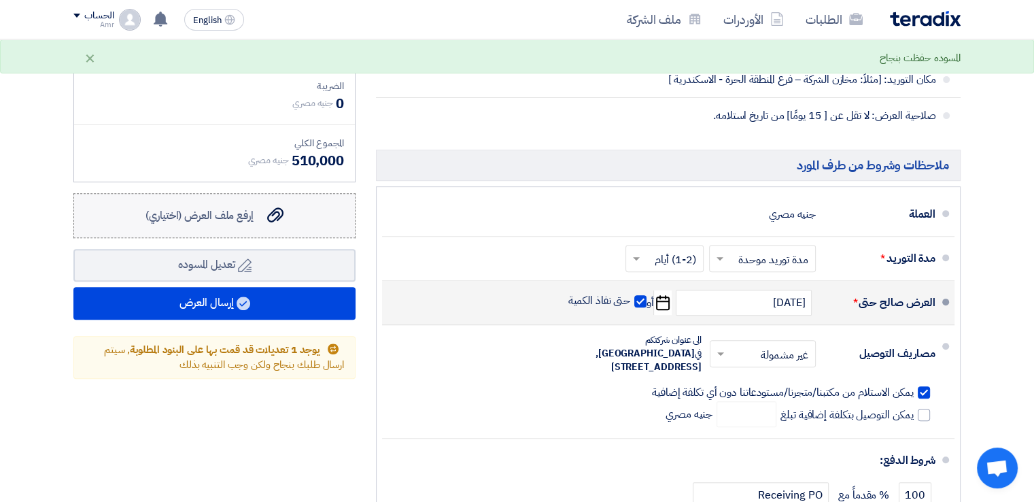
click at [280, 221] on icon "إرفع ملف العرض (اختياري)" at bounding box center [275, 215] width 16 height 16
click at [0, 0] on input "إرفع ملف العرض (اختياري) إرفع ملف العرض (اختياري)" at bounding box center [0, 0] width 0 height 0
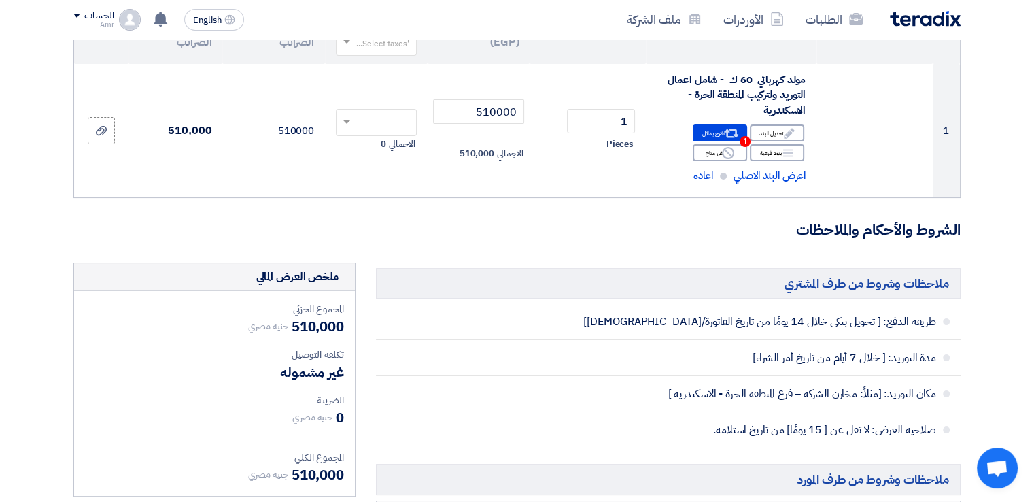
scroll to position [122, 0]
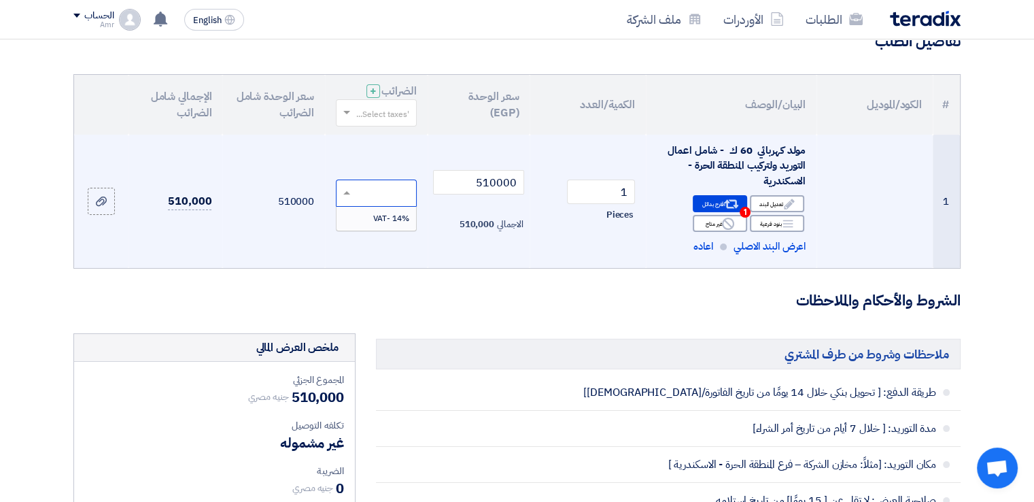
click at [345, 196] on span at bounding box center [344, 193] width 17 height 12
click at [382, 220] on span "14% -VAT" at bounding box center [391, 218] width 36 height 12
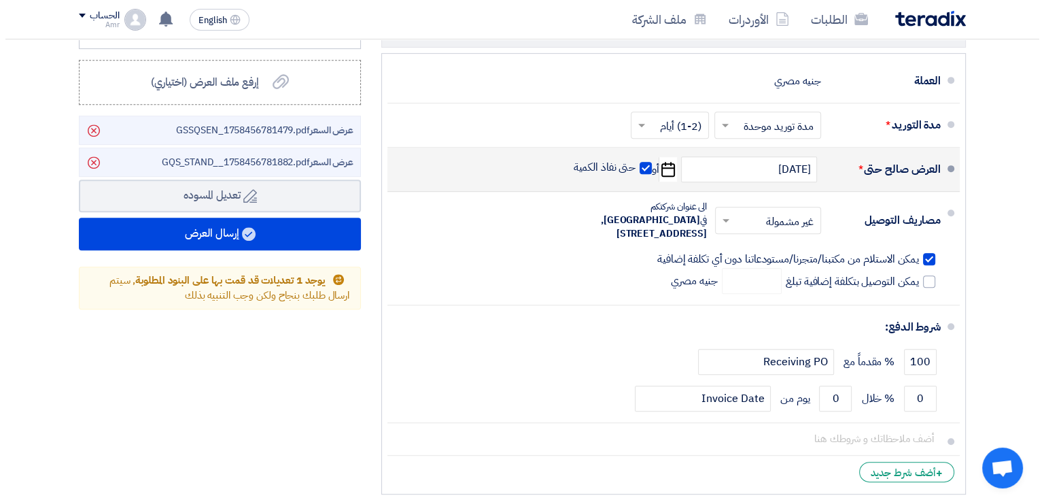
scroll to position [642, 0]
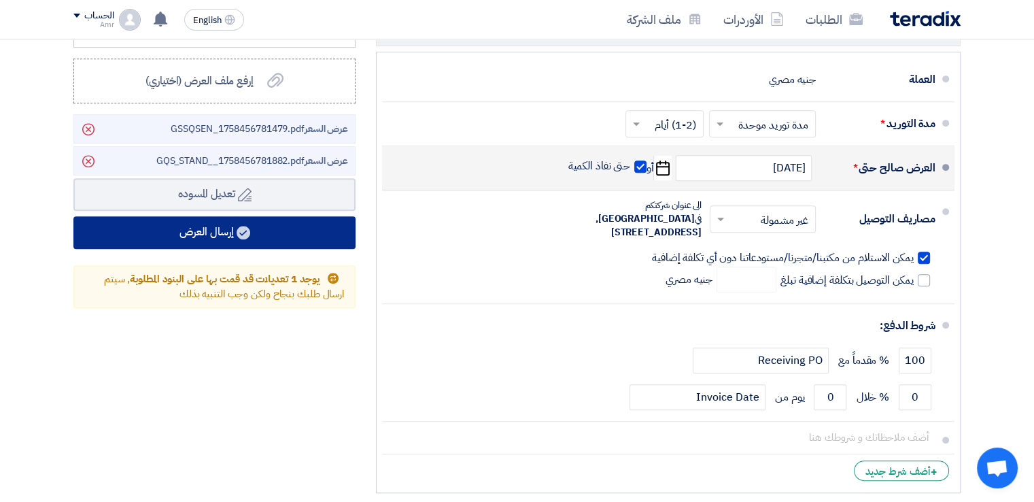
click at [184, 224] on button "إرسال العرض" at bounding box center [214, 232] width 282 height 33
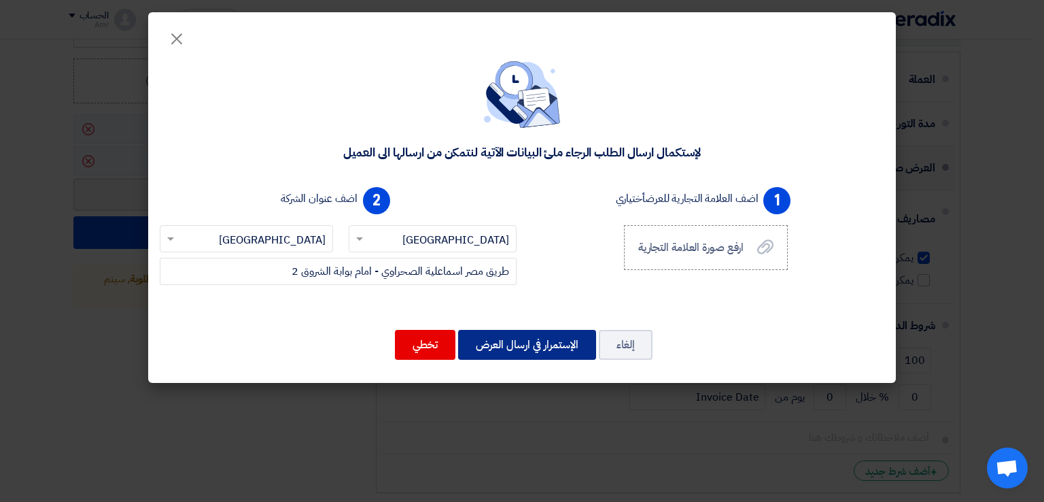
click at [520, 341] on button "الإستمرار في ارسال العرض" at bounding box center [527, 345] width 138 height 30
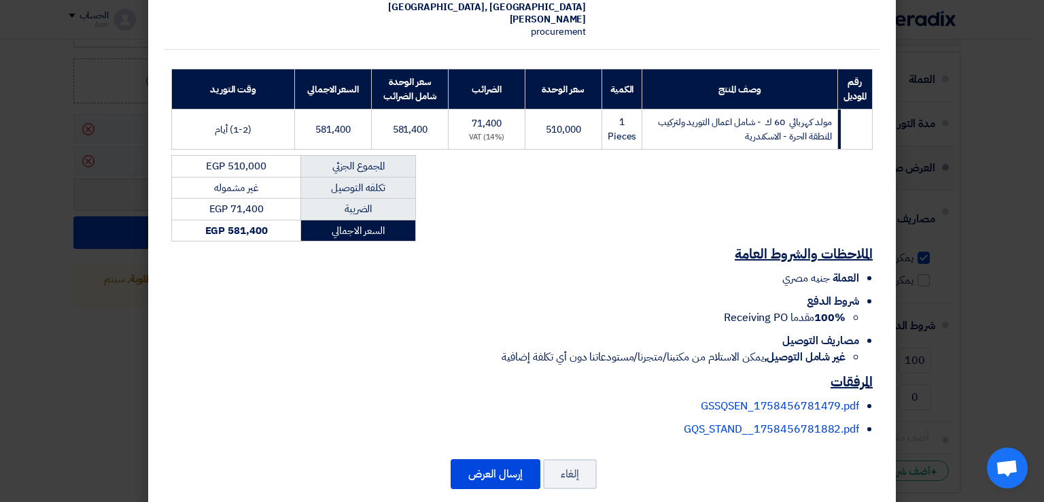
scroll to position [181, 0]
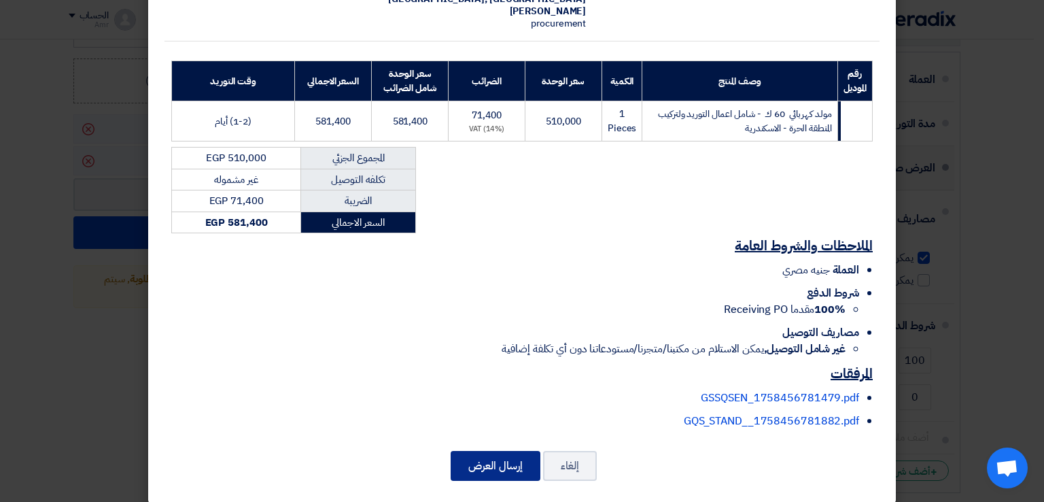
click at [523, 451] on button "إرسال العرض" at bounding box center [496, 466] width 90 height 30
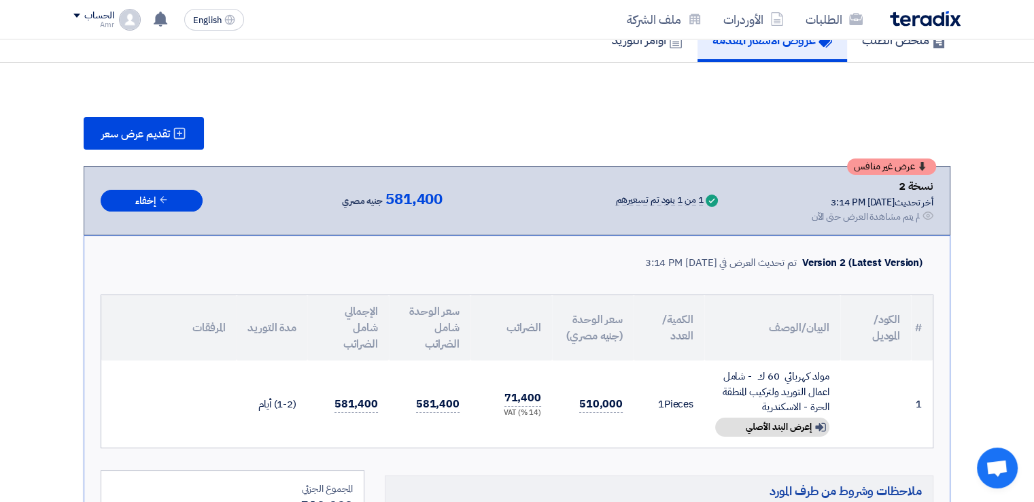
scroll to position [944, 0]
